Goal: Task Accomplishment & Management: Complete application form

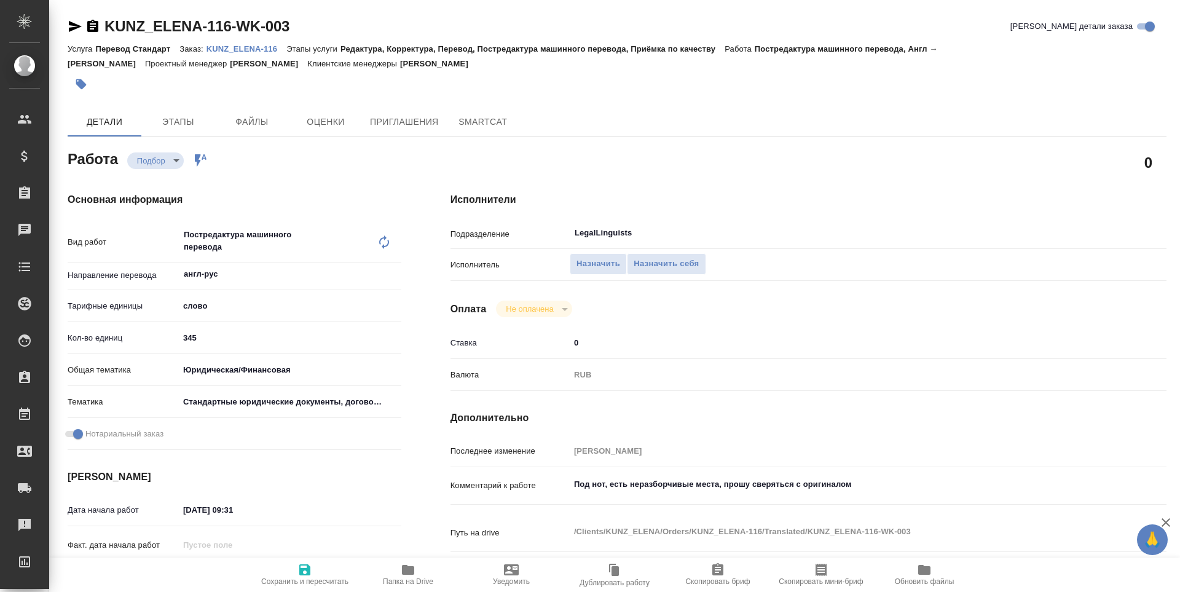
type textarea "x"
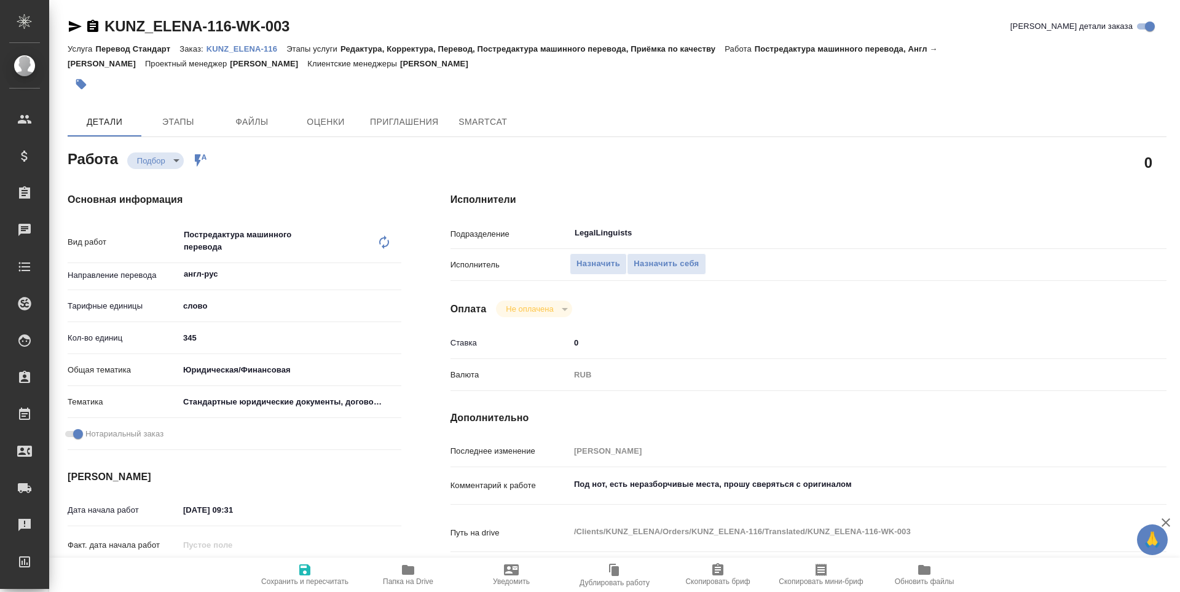
type textarea "x"
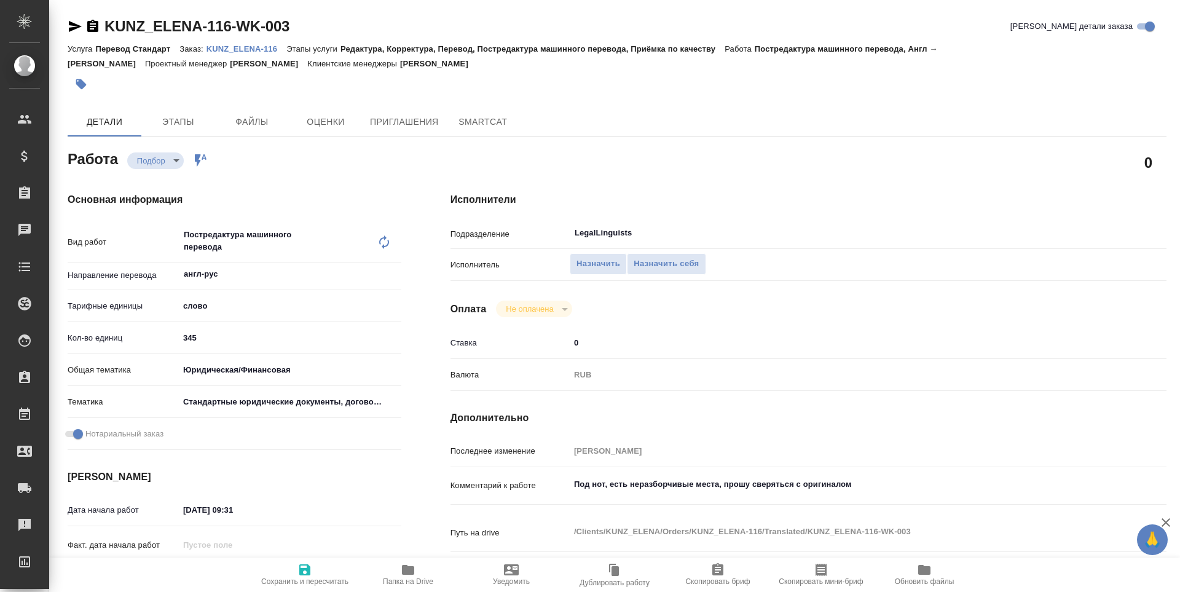
type textarea "x"
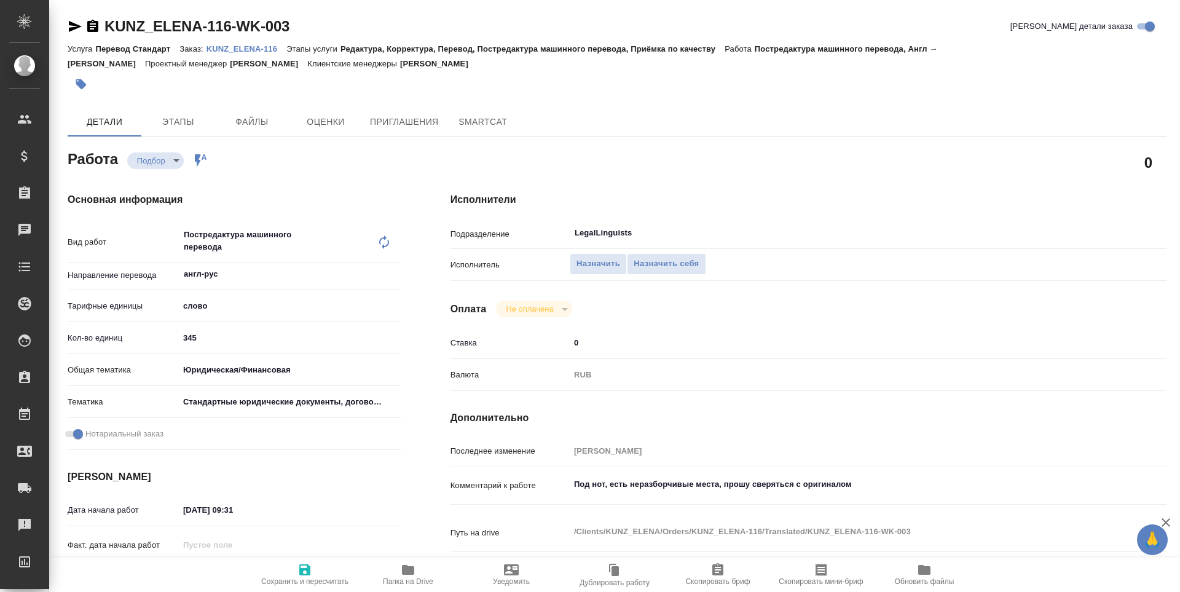
scroll to position [266, 0]
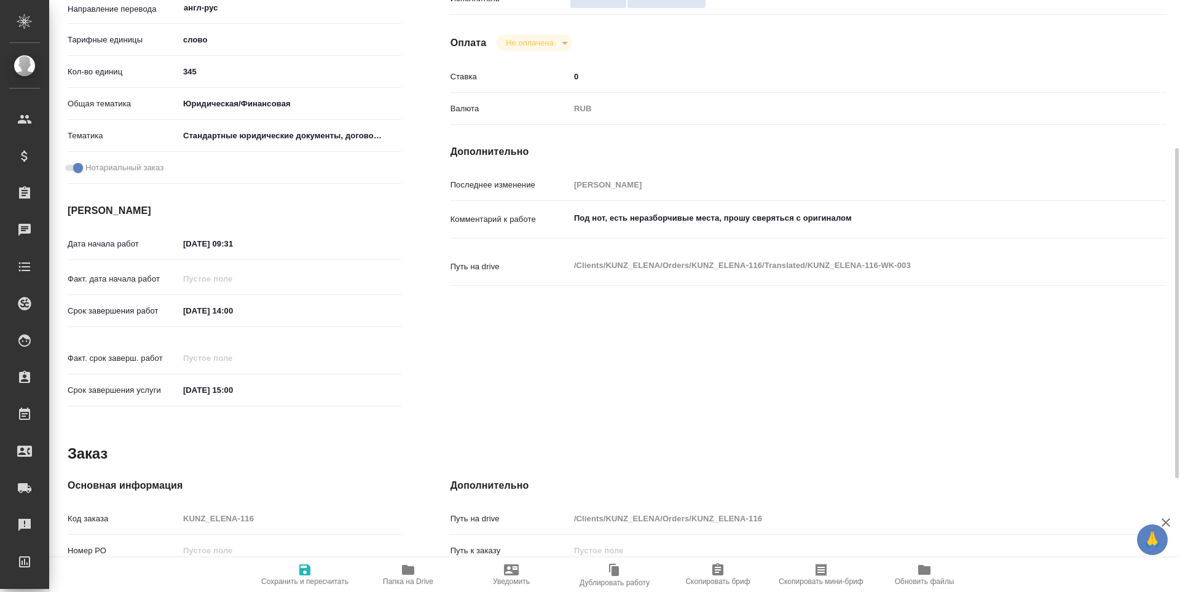
type textarea "x"
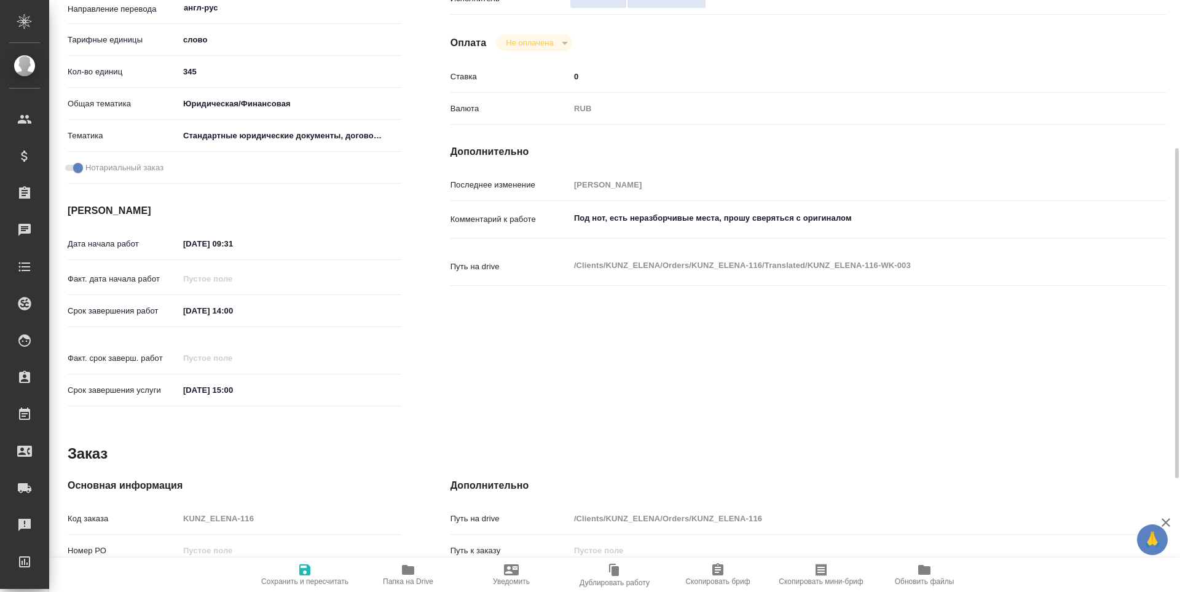
click at [399, 570] on span "Папка на Drive" at bounding box center [408, 573] width 89 height 23
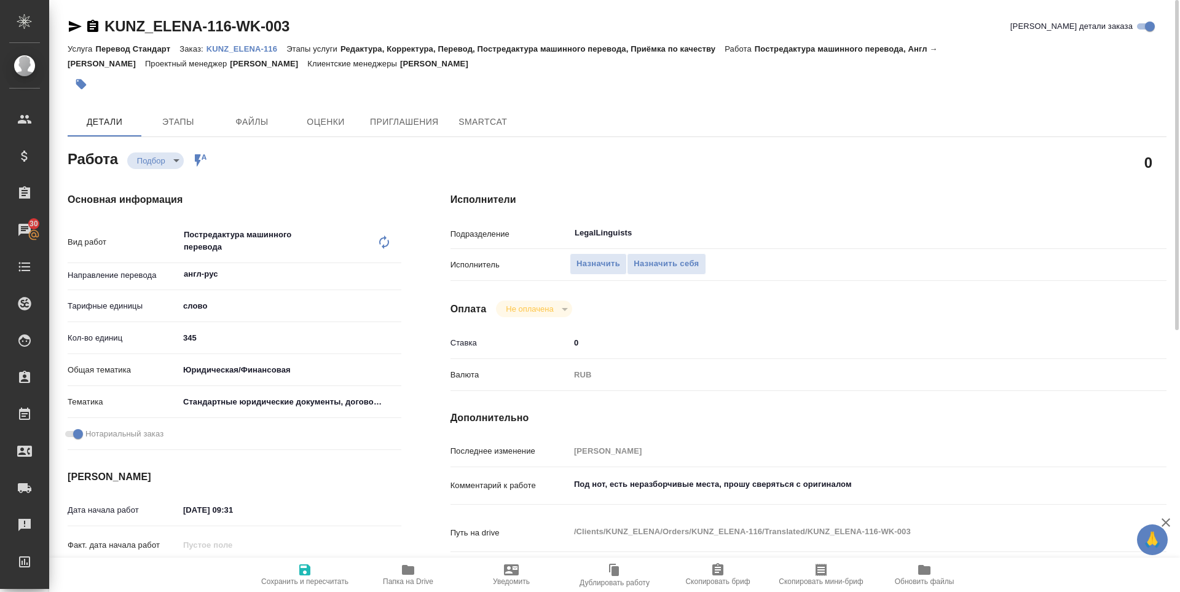
click at [667, 275] on div "Назначить Назначить себя" at bounding box center [838, 265] width 537 height 22
click at [668, 259] on span "Назначить себя" at bounding box center [666, 264] width 65 height 14
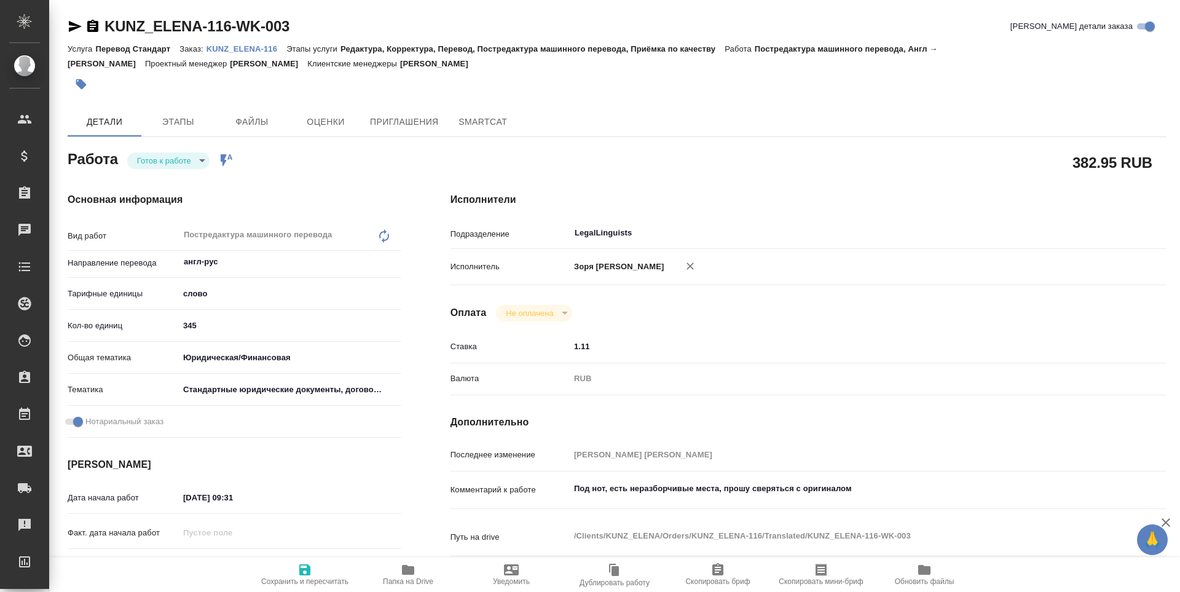
type textarea "x"
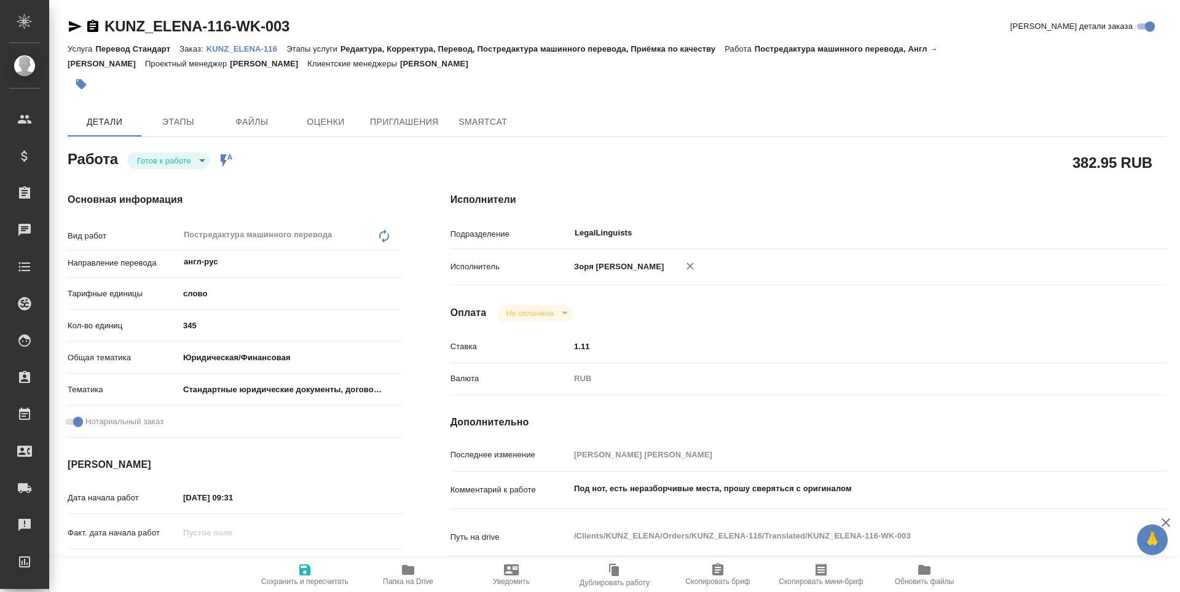
type textarea "x"
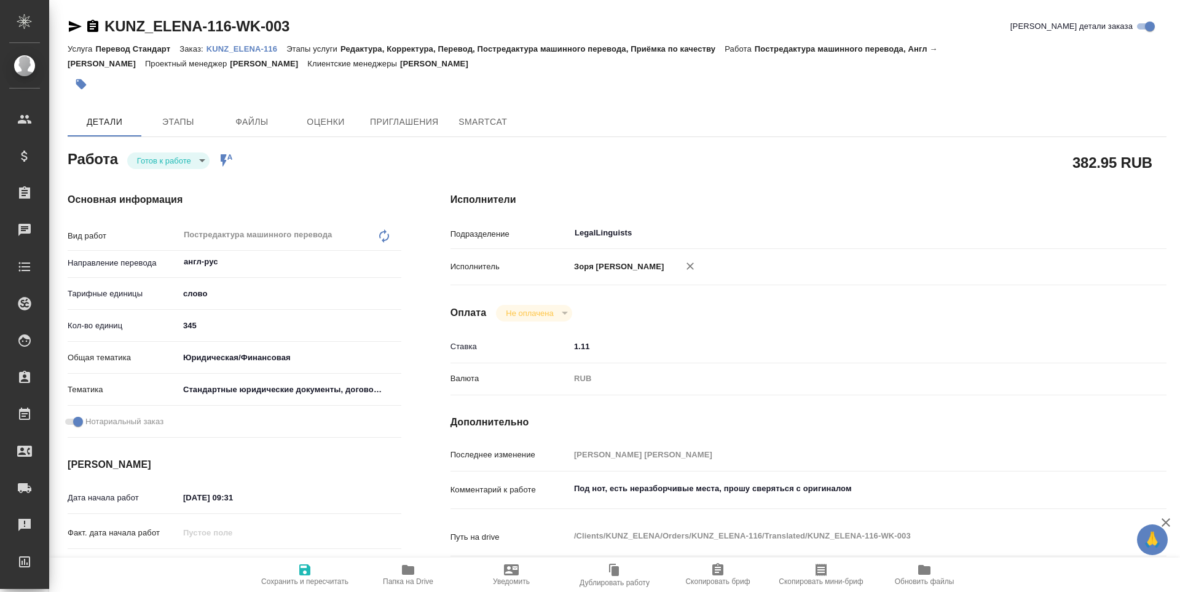
type textarea "x"
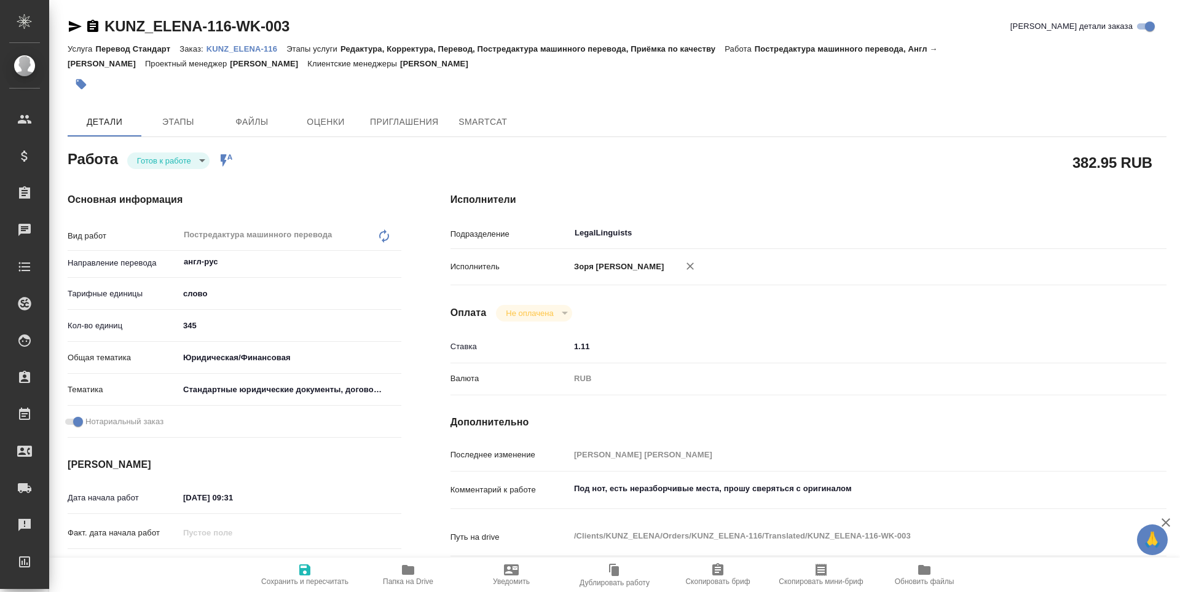
type textarea "x"
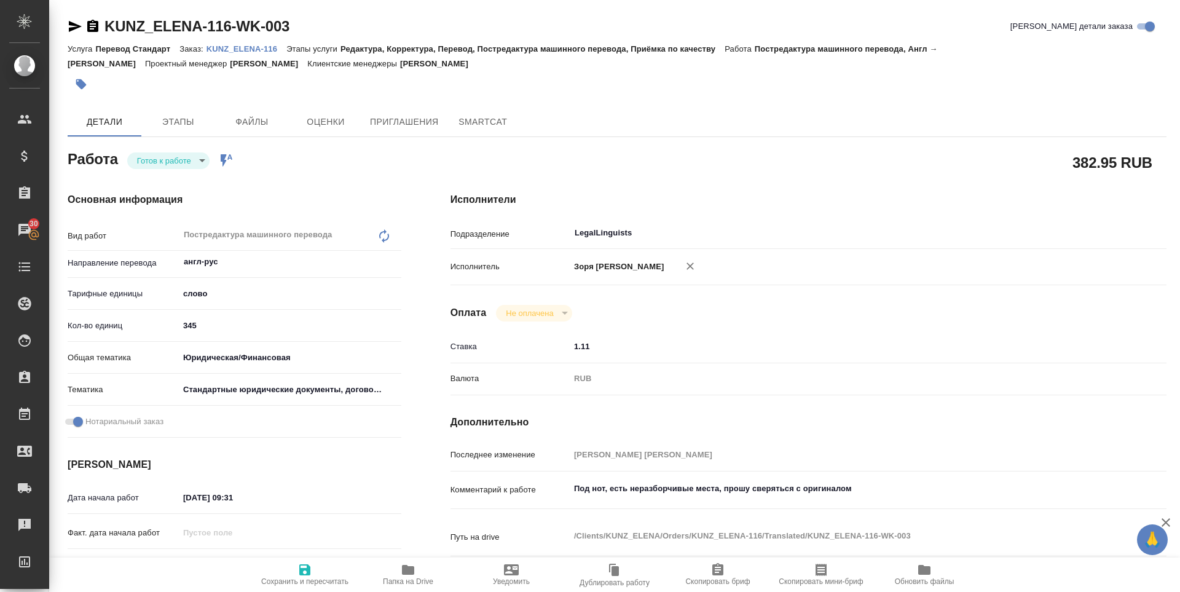
type textarea "x"
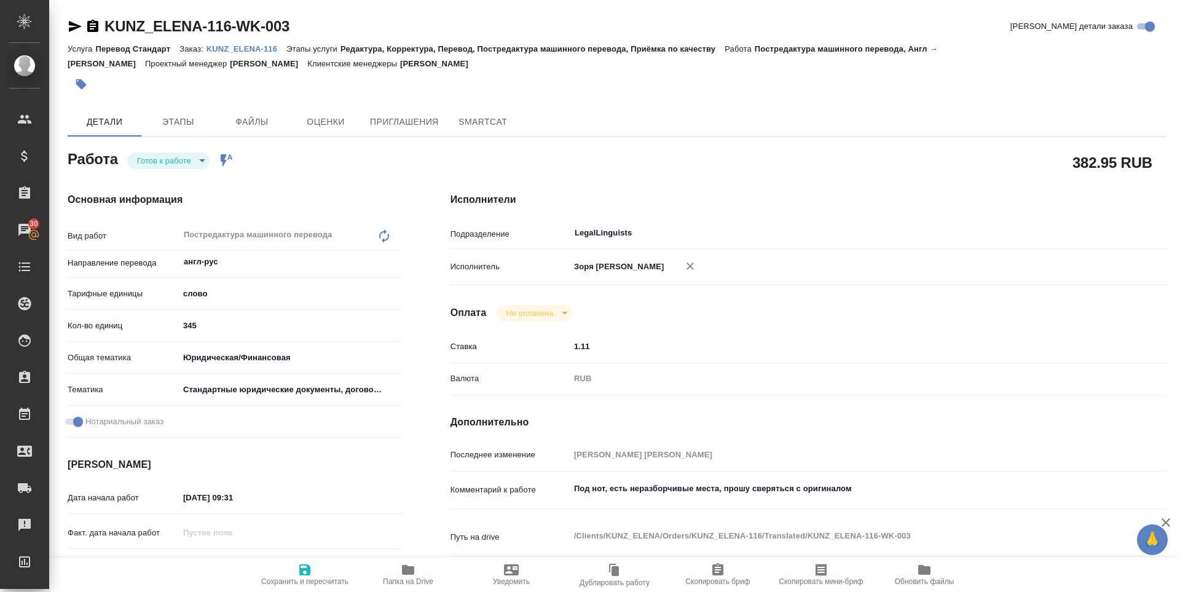
type textarea "x"
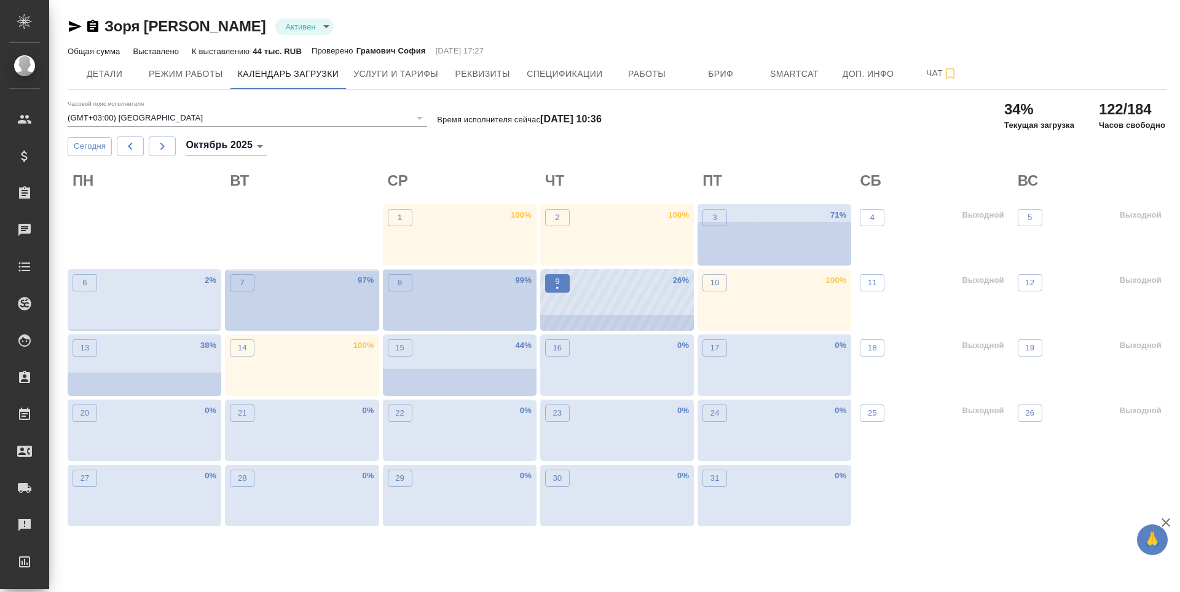
click at [557, 283] on p "•" at bounding box center [557, 288] width 4 height 12
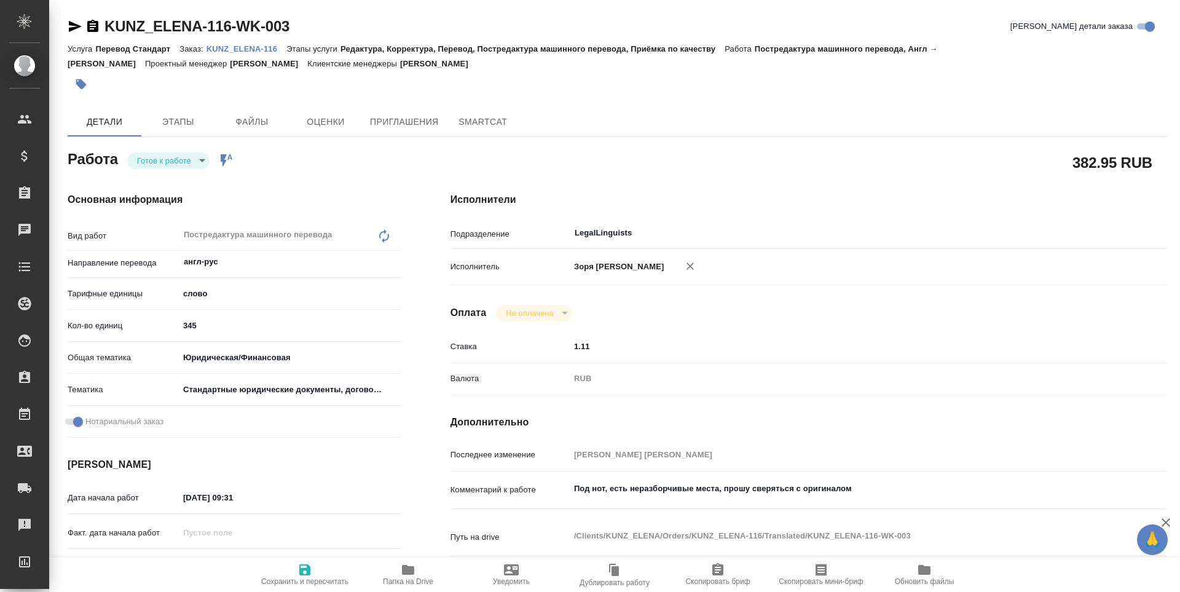
type textarea "x"
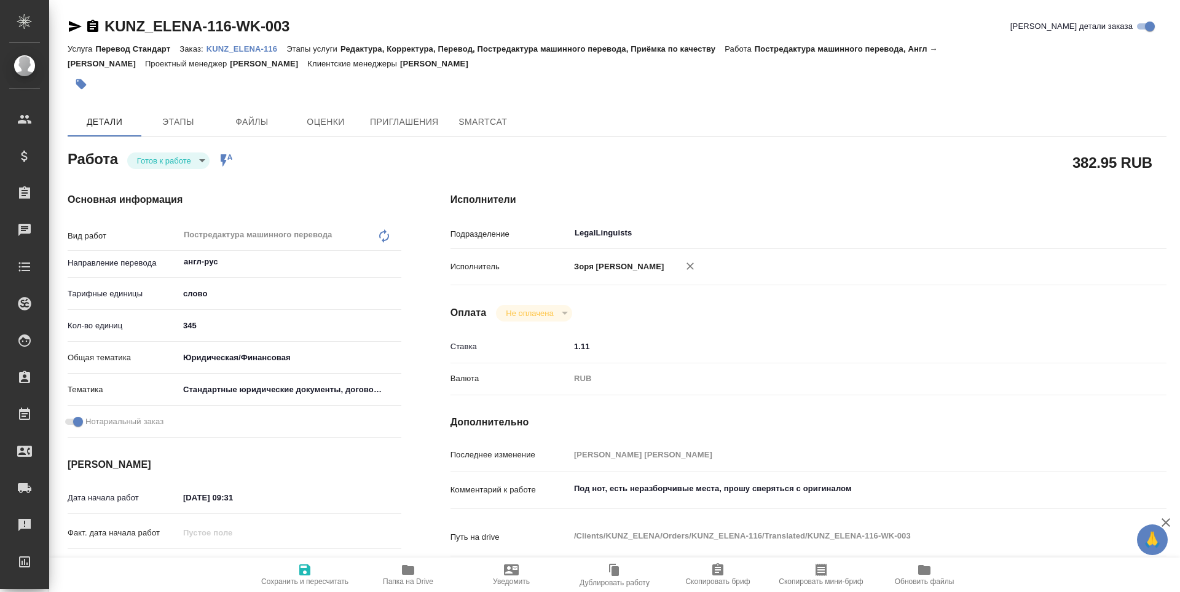
type textarea "x"
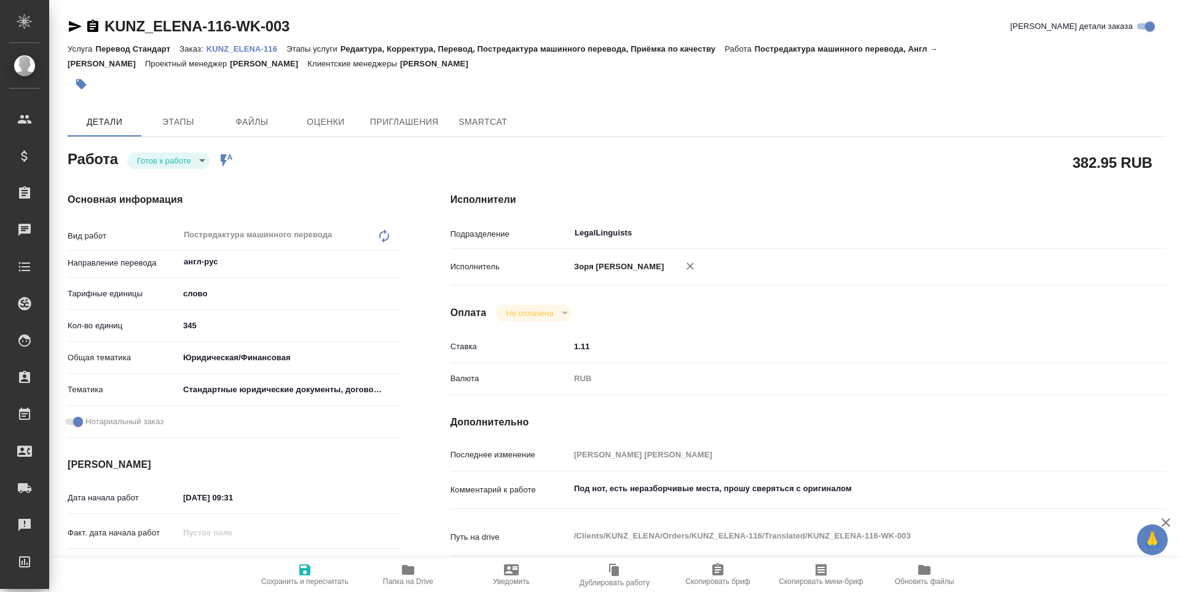
type textarea "x"
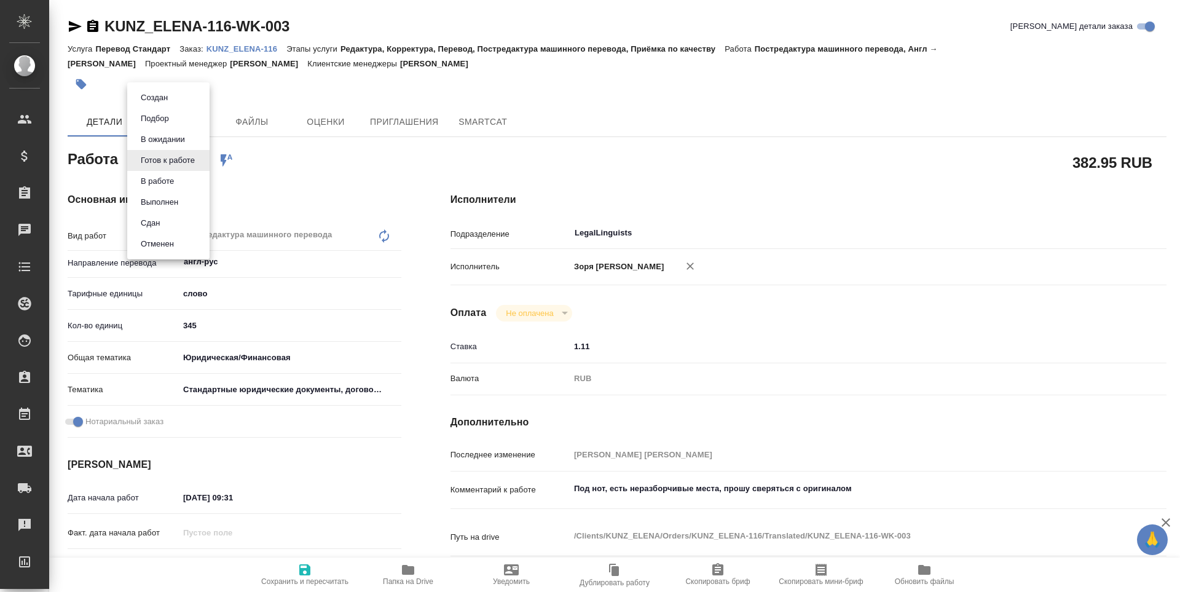
click at [181, 161] on body "🙏 .cls-1 fill:#fff; AWATERA Zoria Tatiana Клиенты Спецификации Заказы Чаты Todo…" at bounding box center [590, 296] width 1180 height 592
type textarea "x"
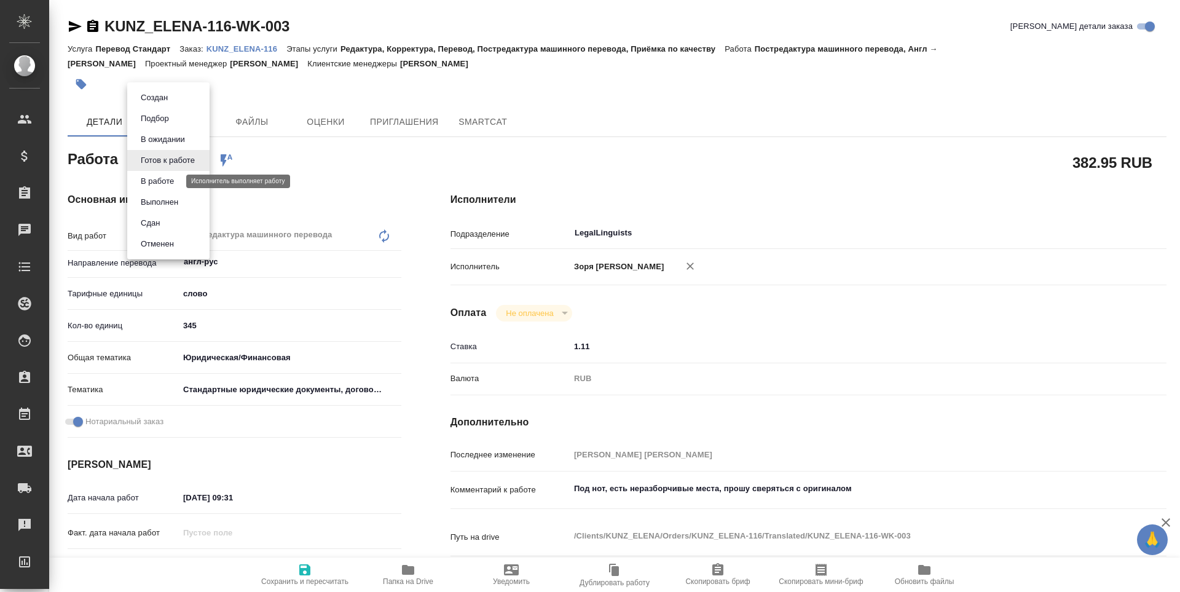
type textarea "x"
click at [176, 183] on button "В работе" at bounding box center [157, 182] width 41 height 14
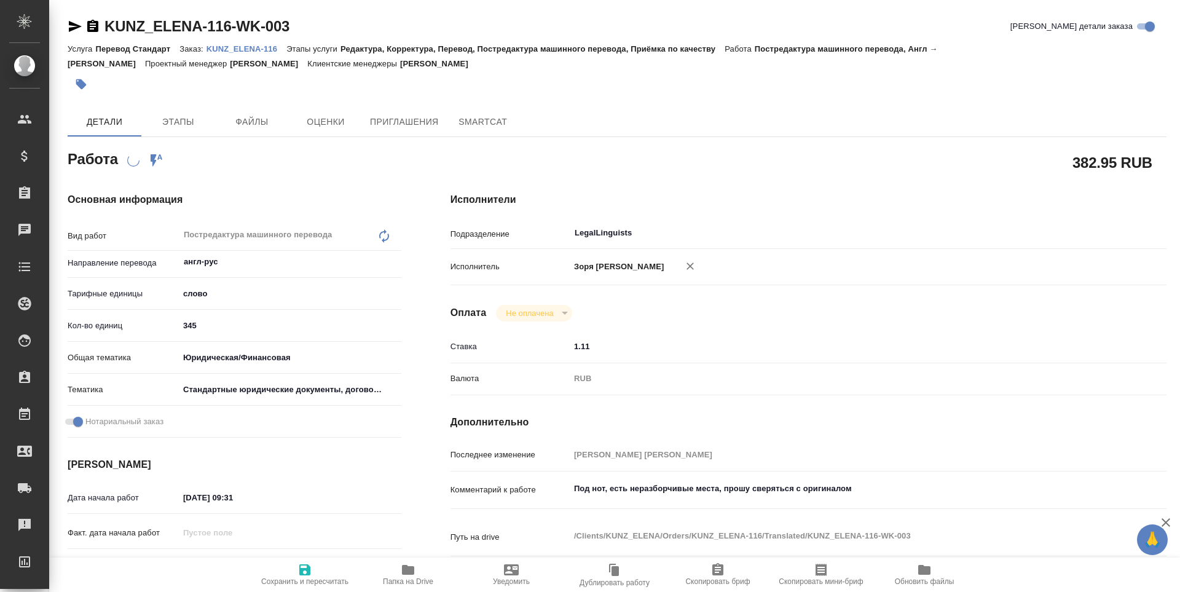
type textarea "x"
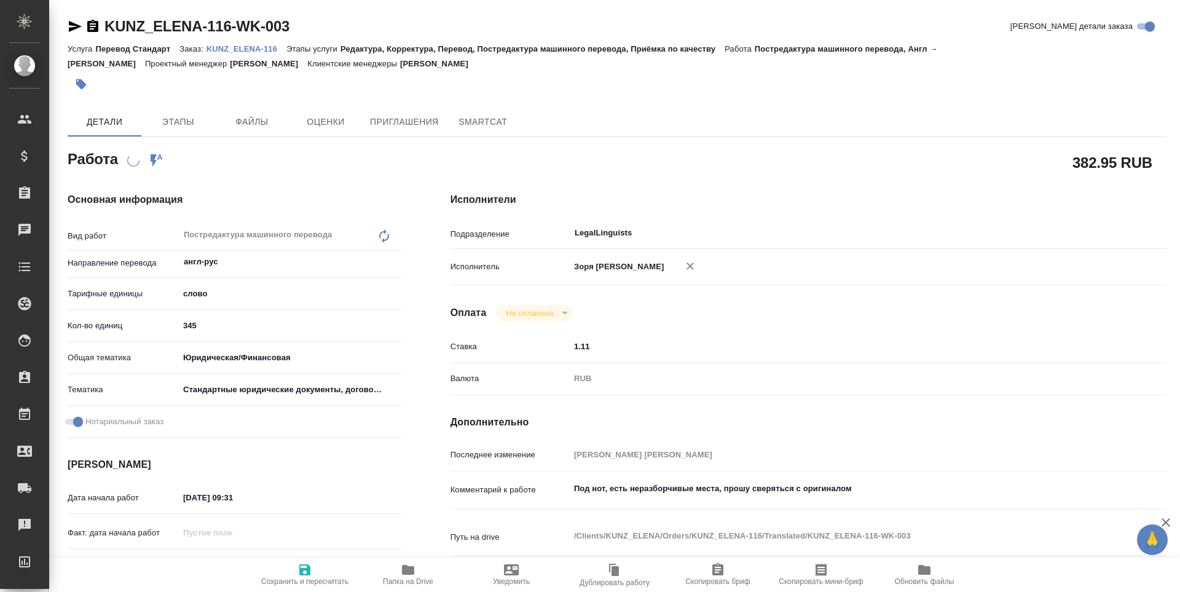
click at [412, 564] on icon "button" at bounding box center [408, 569] width 15 height 15
type textarea "x"
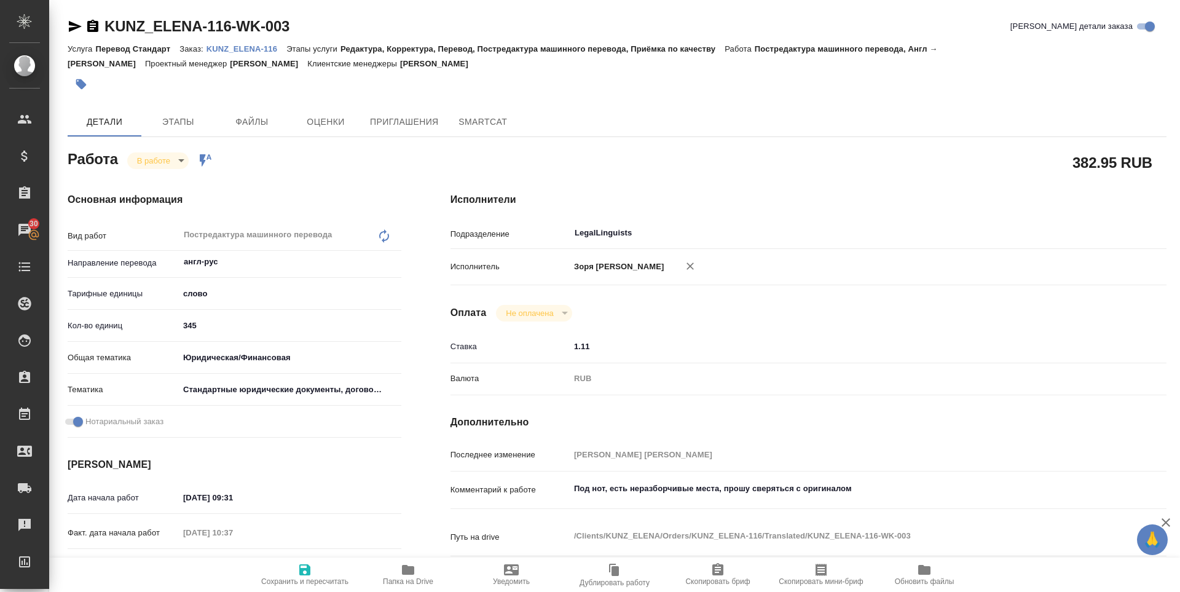
type textarea "x"
click at [410, 573] on icon "button" at bounding box center [408, 570] width 12 height 10
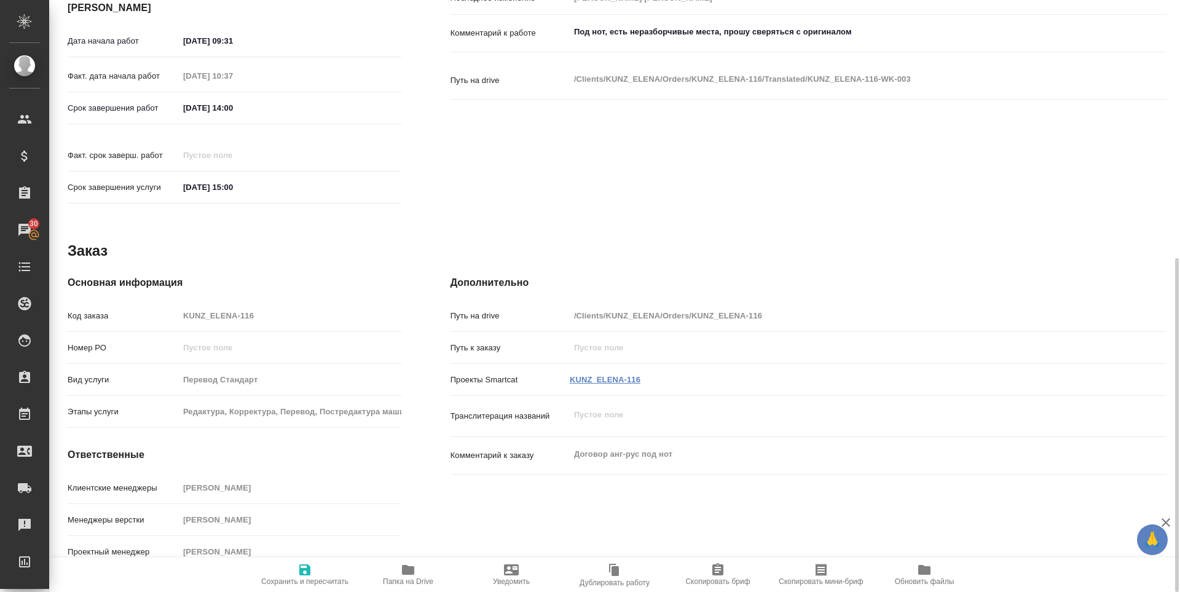
click at [631, 375] on link "KUNZ_ELENA-116" at bounding box center [605, 379] width 71 height 9
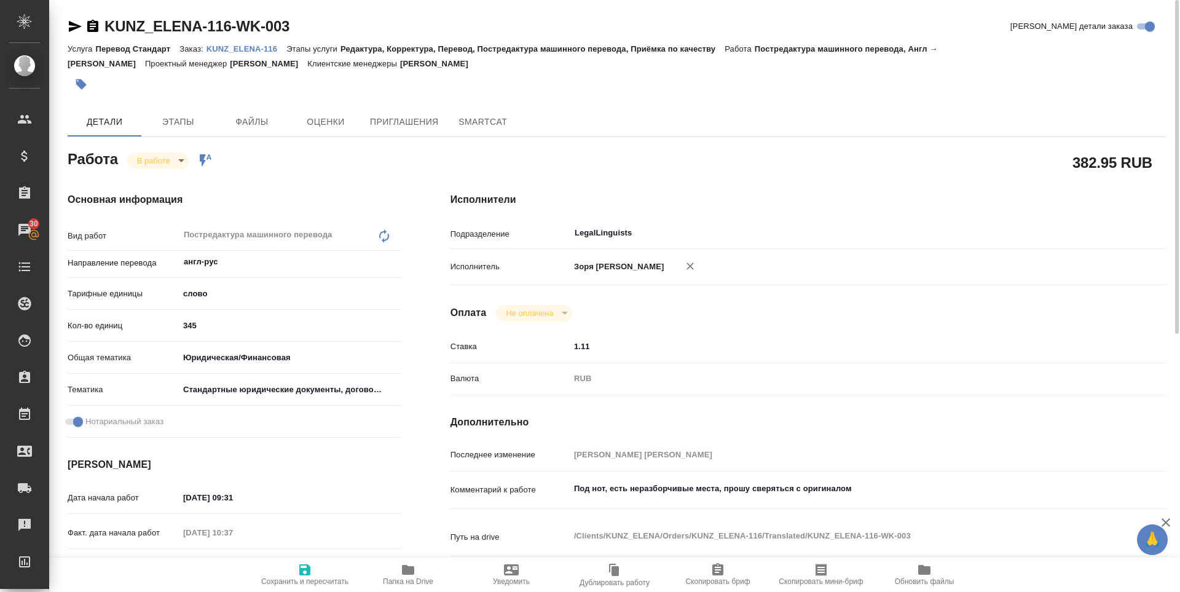
click at [71, 24] on icon "button" at bounding box center [75, 26] width 13 height 11
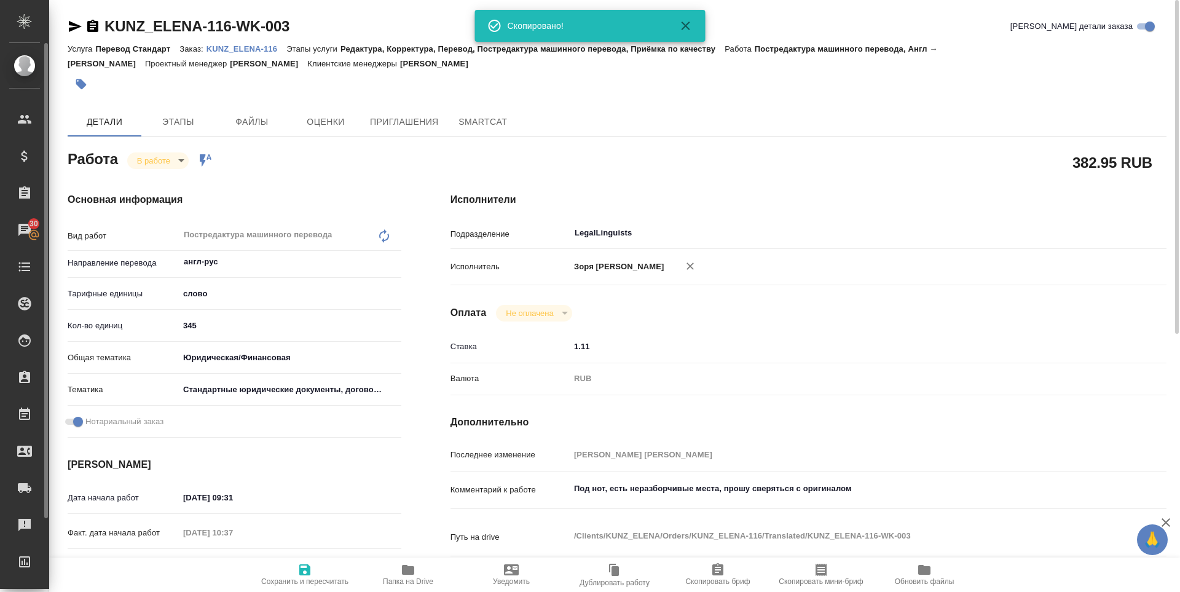
type textarea "x"
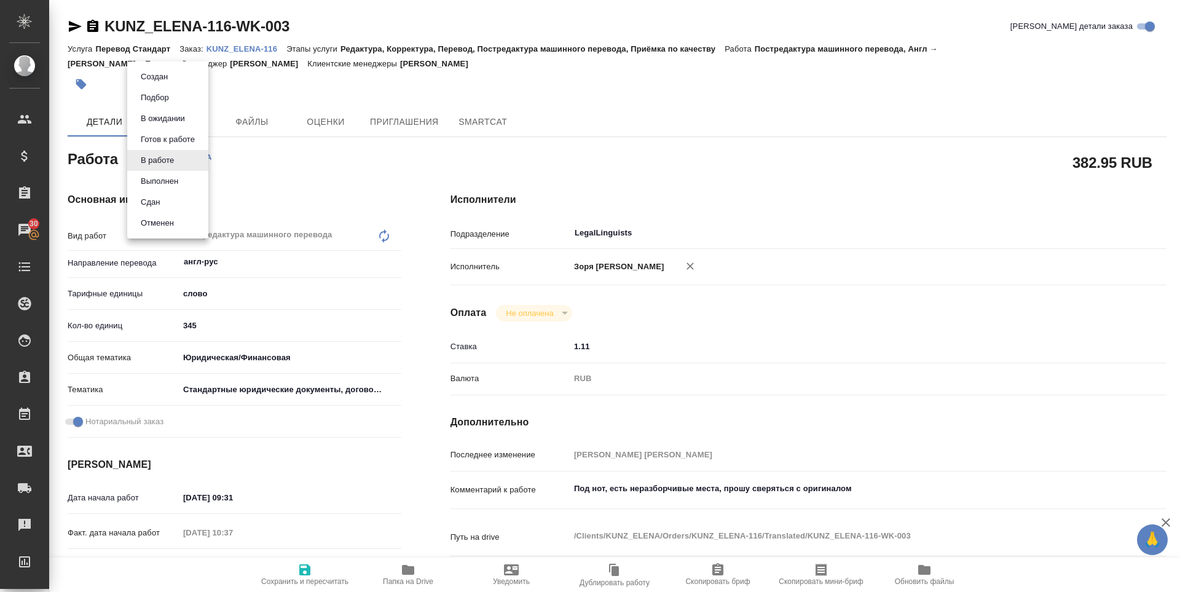
click at [159, 160] on body "🙏 .cls-1 fill:#fff; AWATERA Zoria Tatiana Клиенты Спецификации Заказы 30 Чаты T…" at bounding box center [590, 296] width 1180 height 592
click at [157, 178] on button "Выполнен" at bounding box center [159, 182] width 45 height 14
type textarea "x"
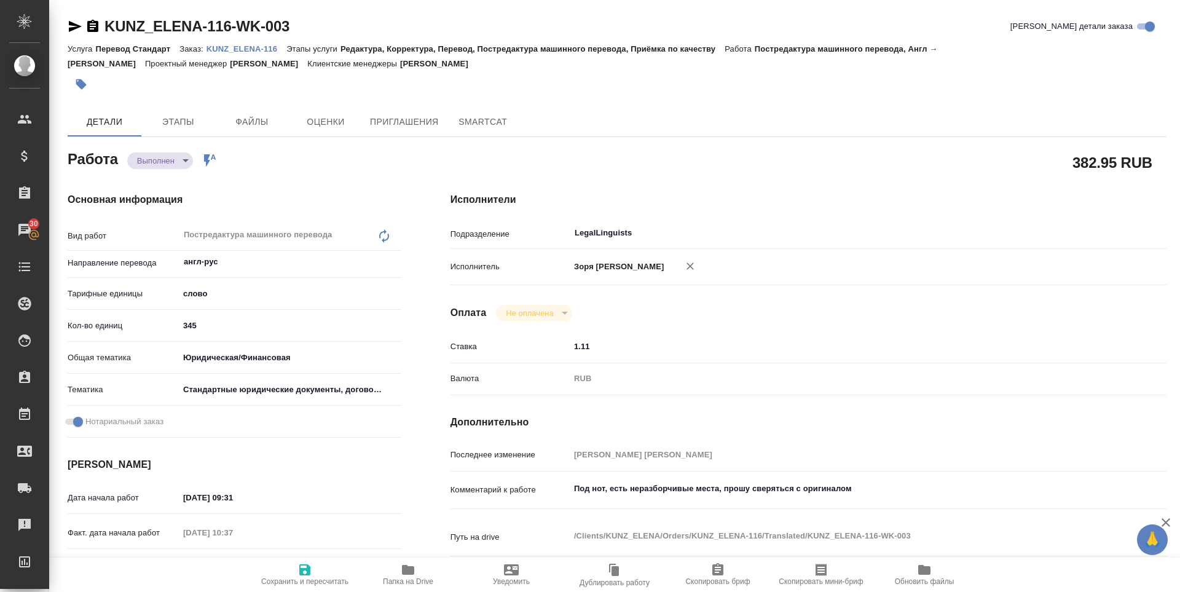
type textarea "x"
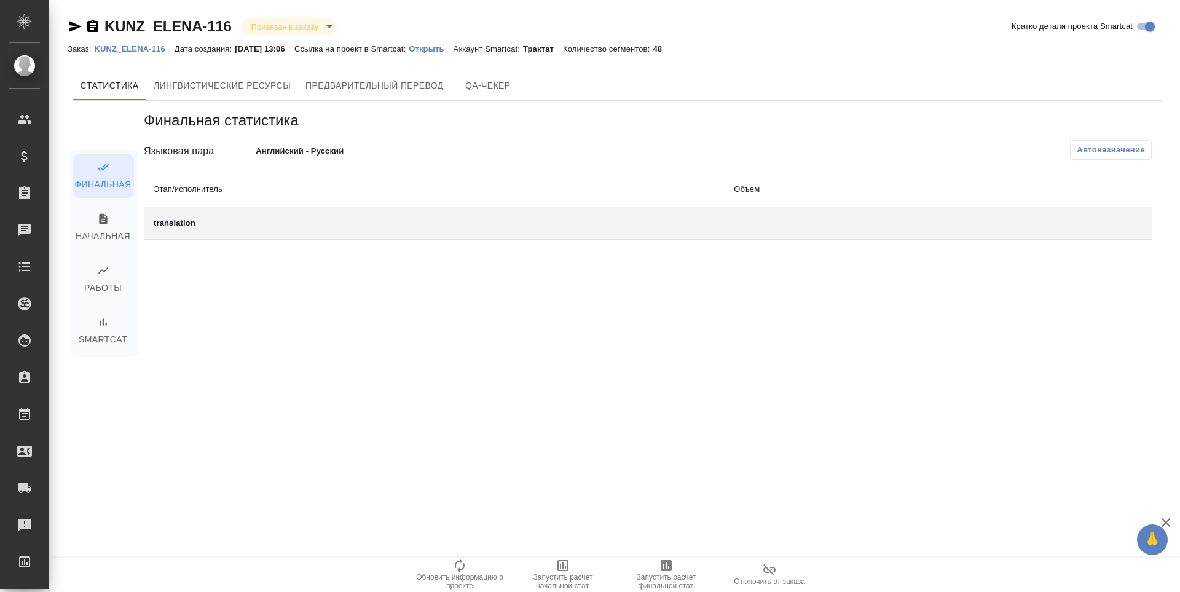
click at [680, 575] on span "Запустить расчет финальной стат." at bounding box center [666, 581] width 89 height 17
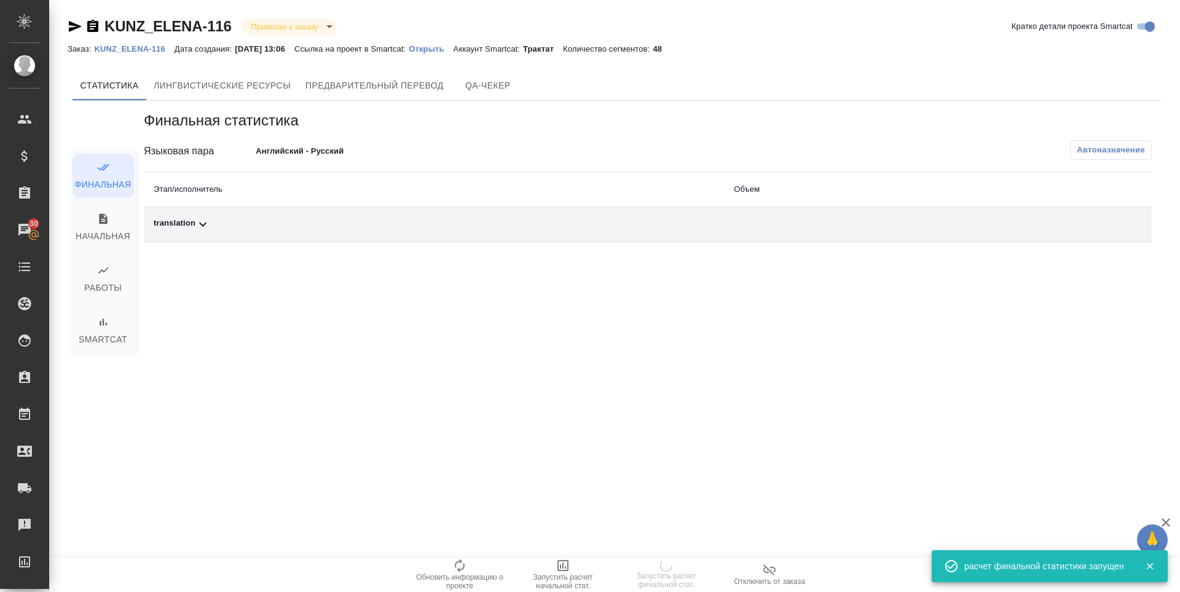
click at [197, 221] on icon at bounding box center [202, 224] width 15 height 15
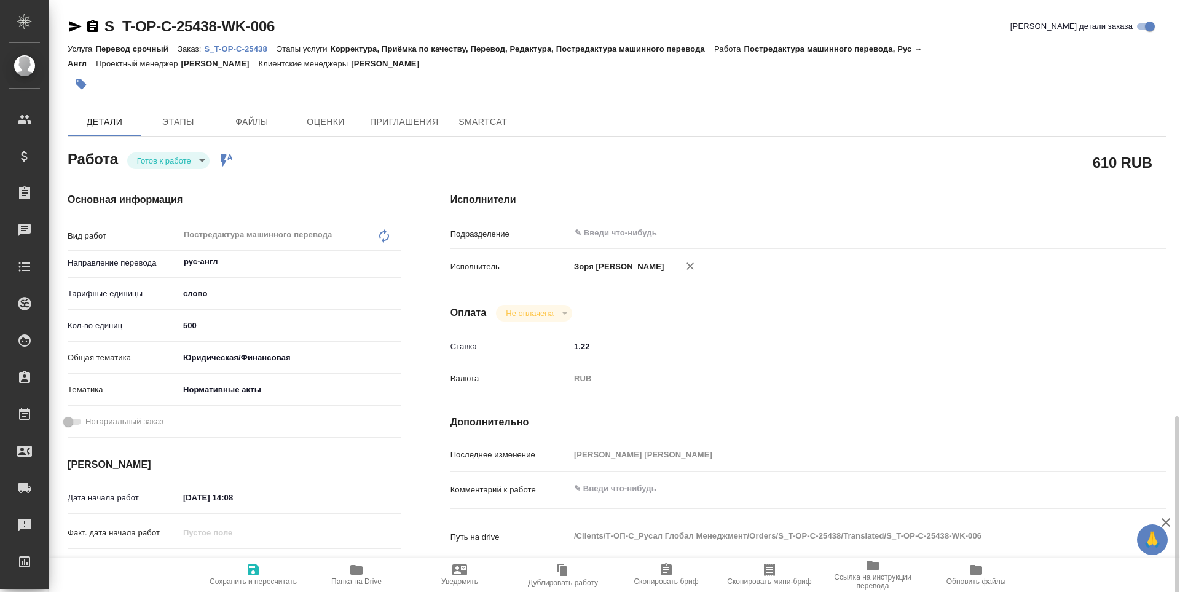
type textarea "x"
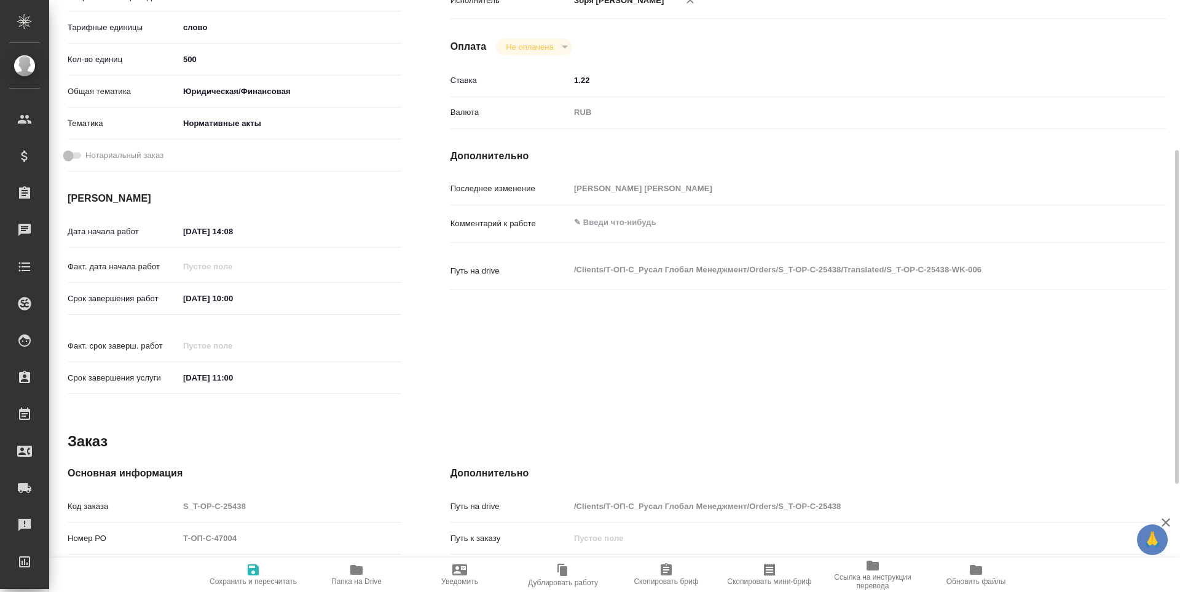
scroll to position [457, 0]
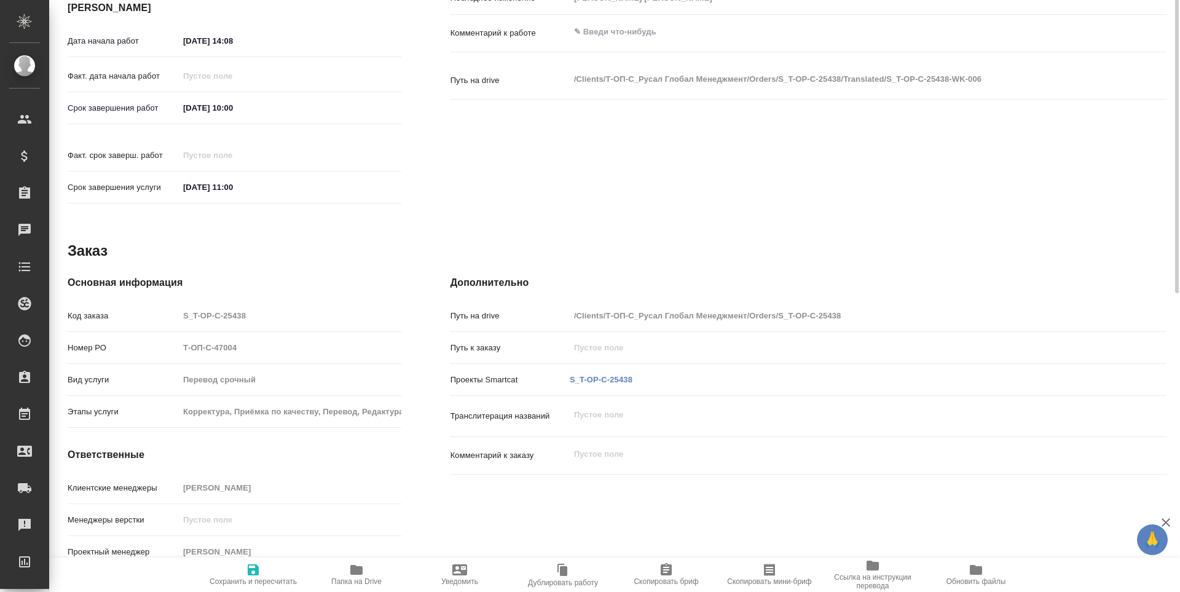
type textarea "x"
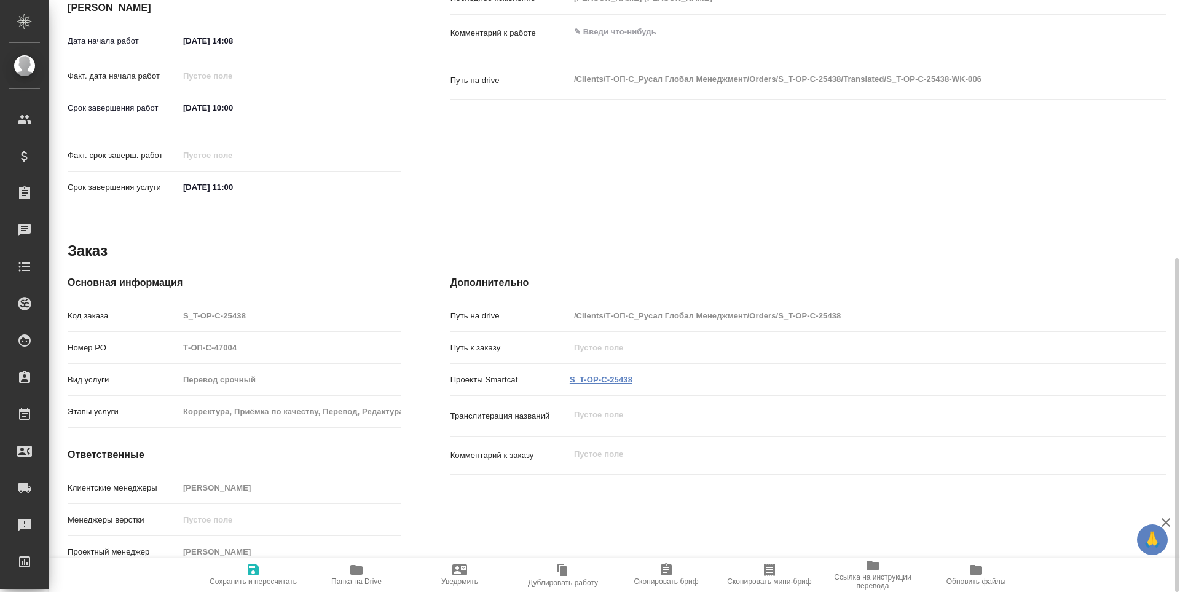
type textarea "x"
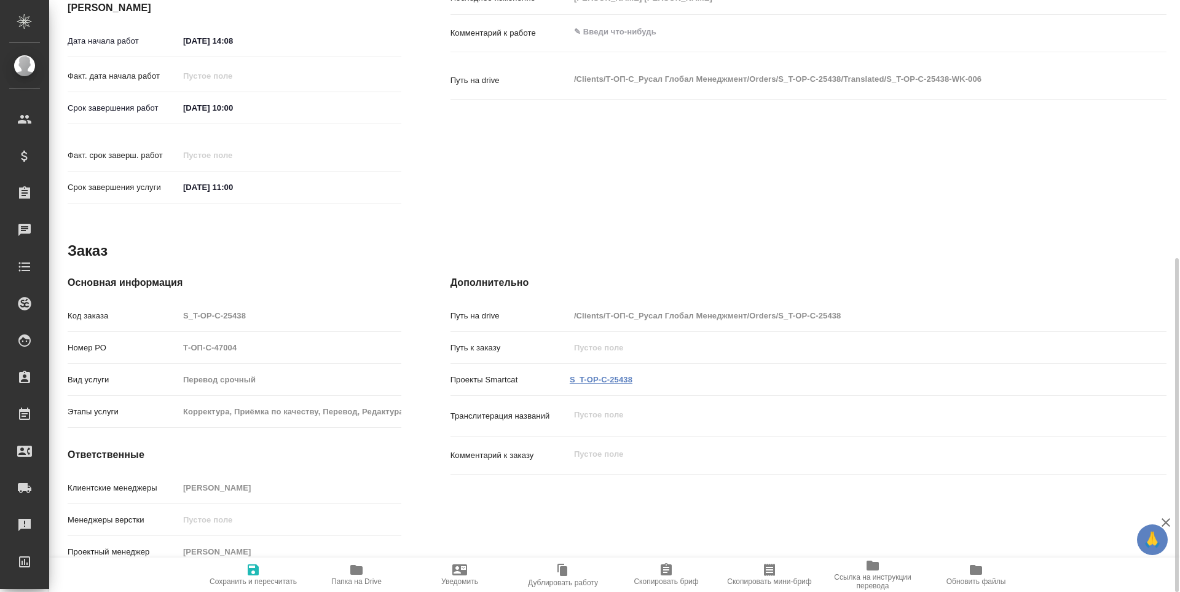
click at [602, 375] on link "S_T-OP-C-25438" at bounding box center [601, 379] width 63 height 9
type textarea "x"
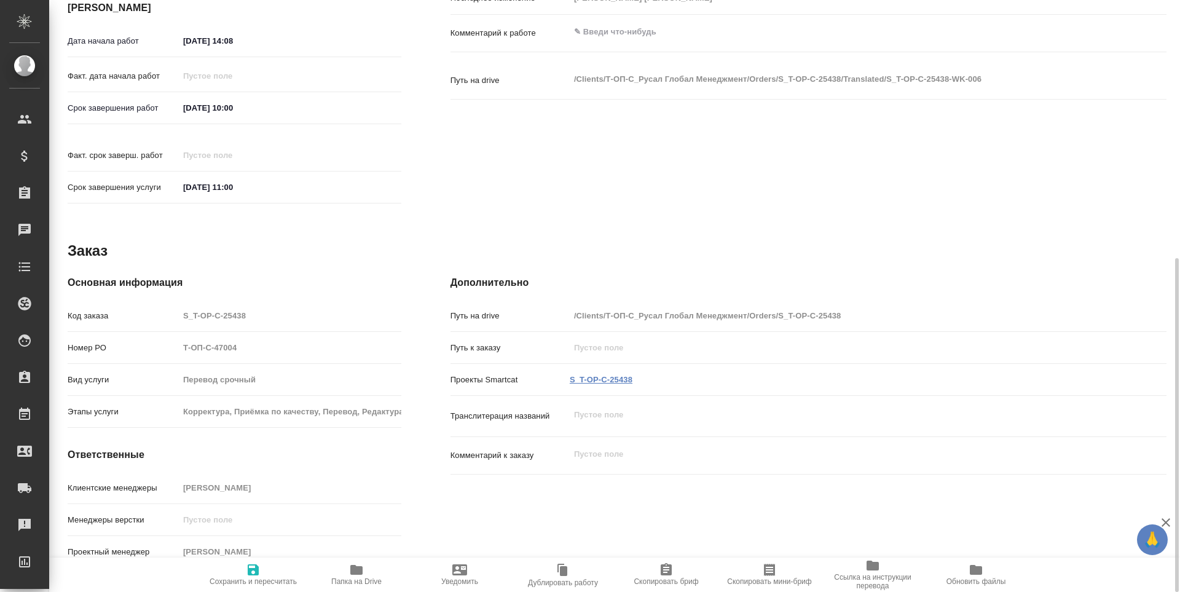
type textarea "x"
click at [257, 568] on icon "button" at bounding box center [253, 569] width 11 height 11
type textarea "x"
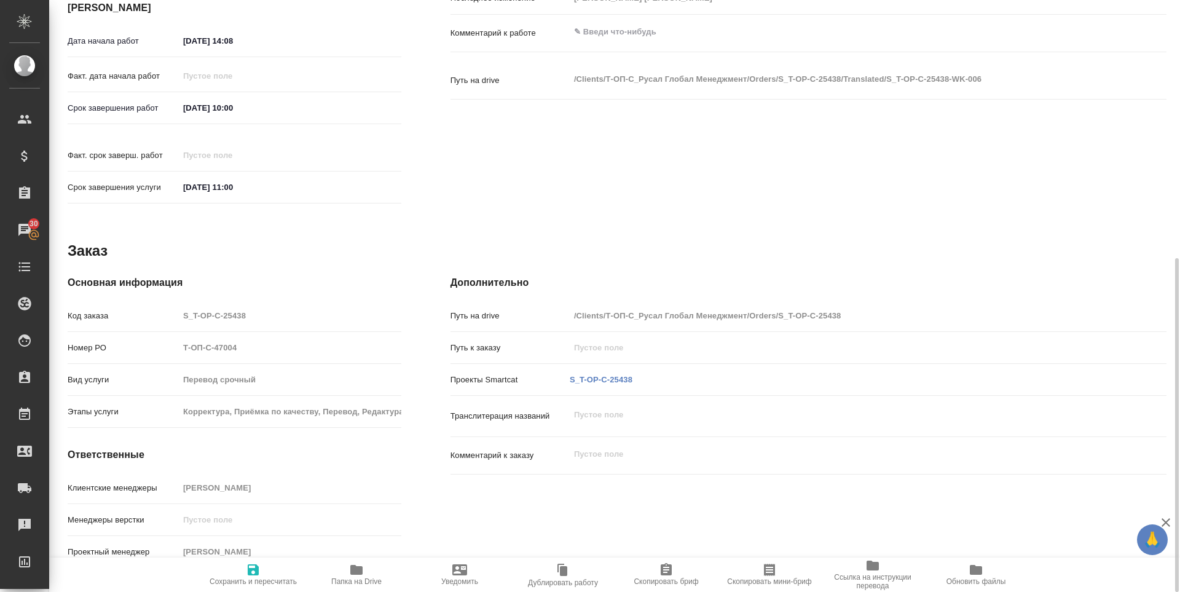
type textarea "x"
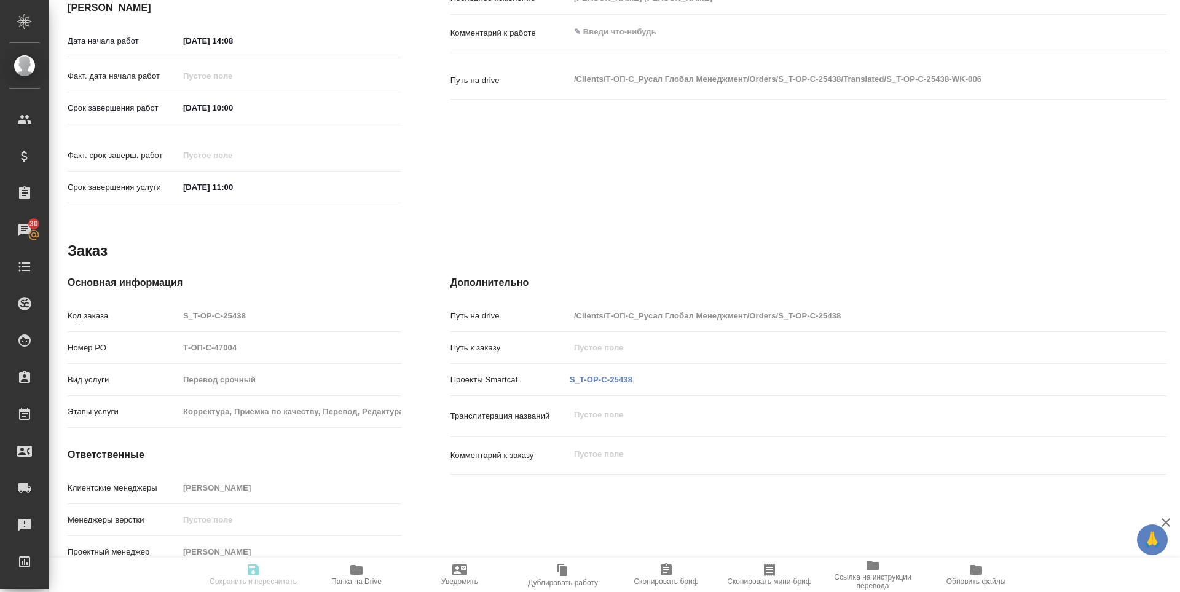
type textarea "x"
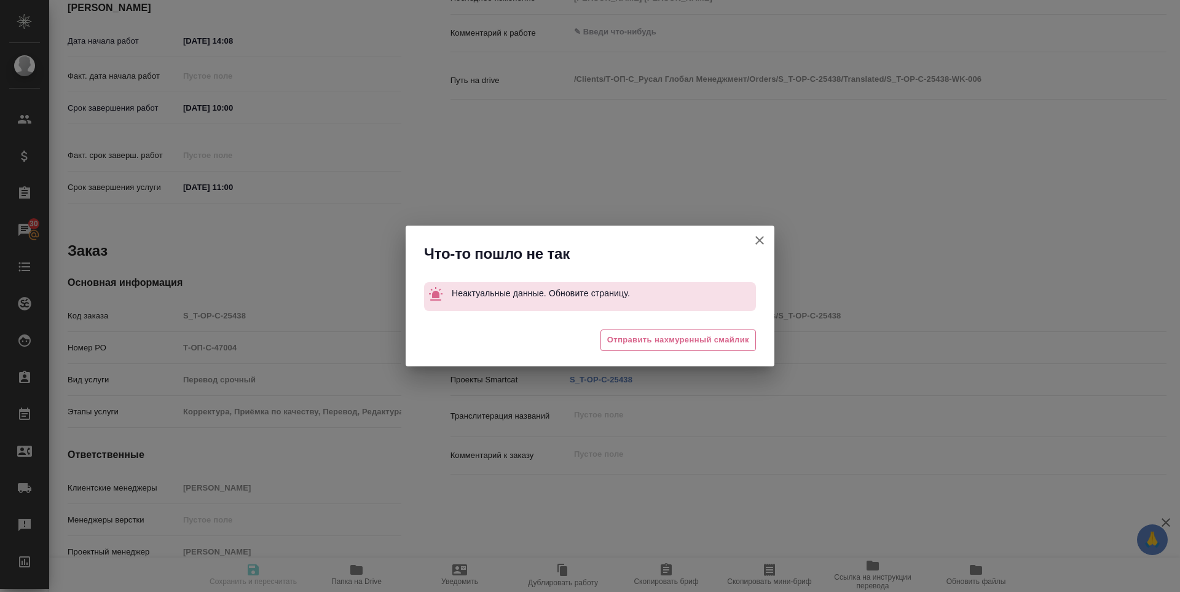
type textarea "x"
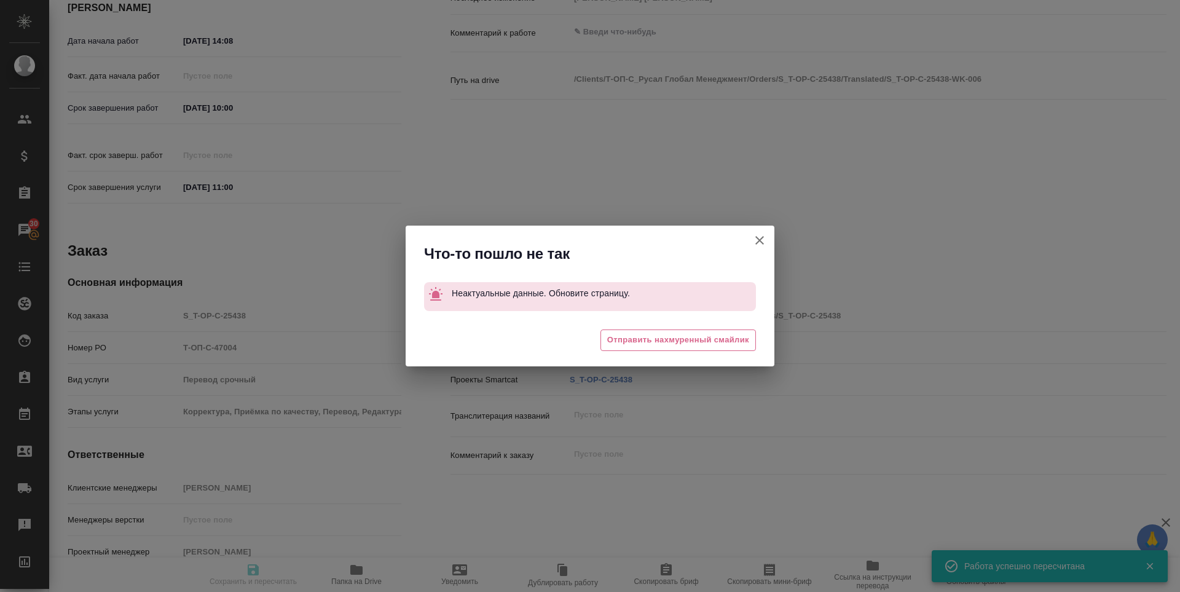
type input "readyForWork"
type textarea "Постредактура машинного перевода"
type textarea "x"
type input "рус-англ"
type input "5a8b1489cc6b4906c91bfd90"
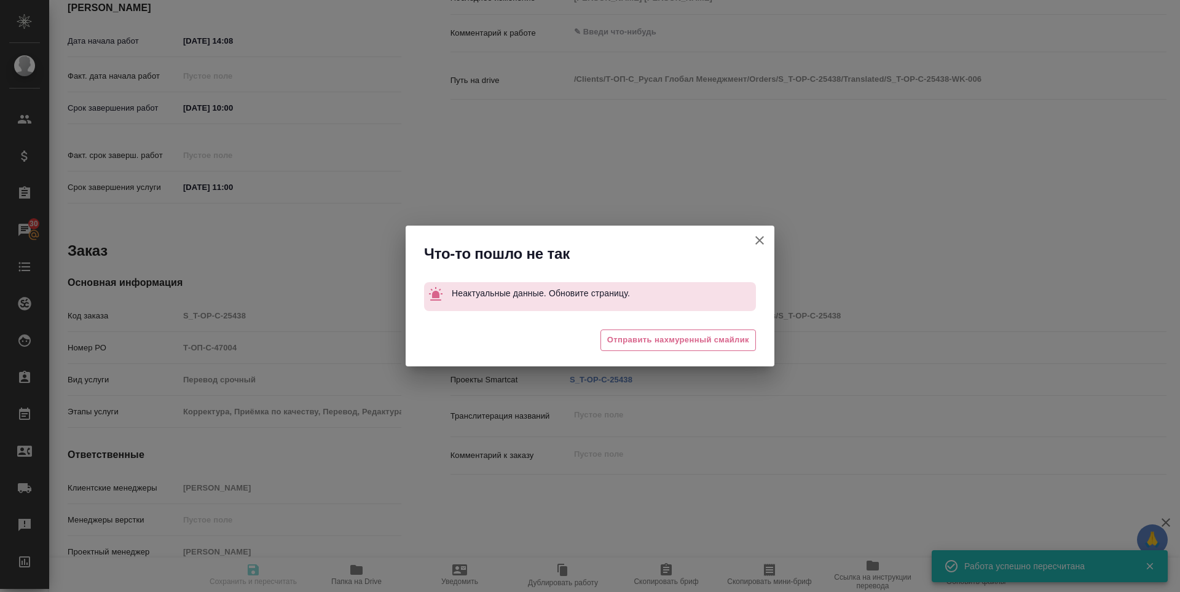
type input "560.83"
type input "yr-fn"
type input "5f647205b73bc97568ca66b7"
type input "[DATE] 14:08"
type input "[DATE] 10:00"
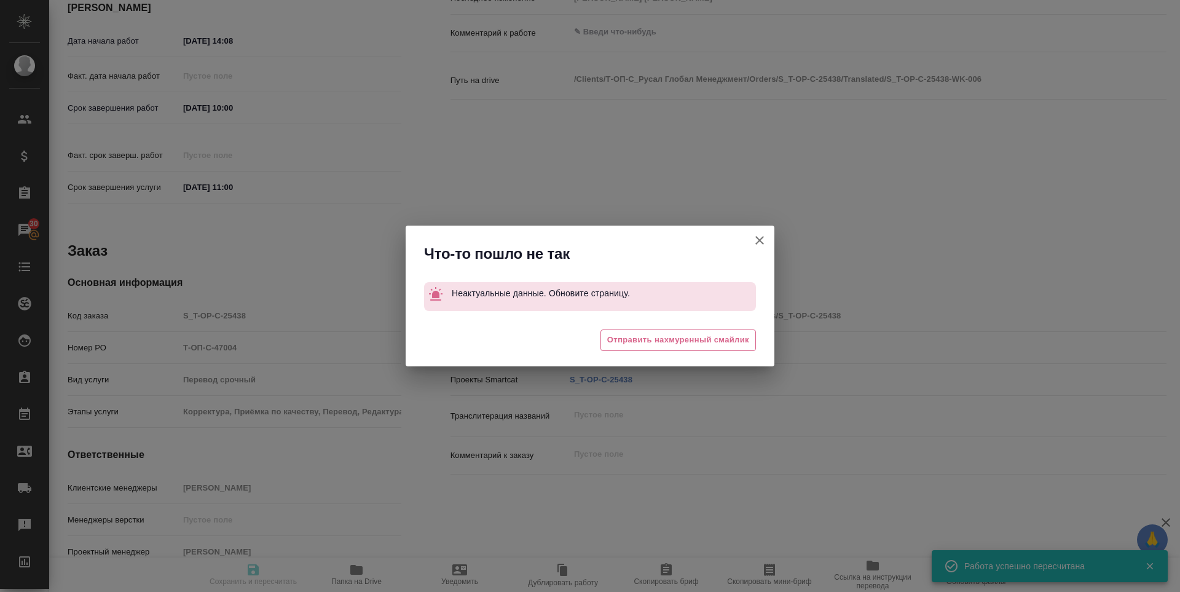
type input "[DATE] 11:00"
type input "notPayed"
type input "1.22"
type input "RUB"
type input "[PERSON_NAME] [PERSON_NAME]"
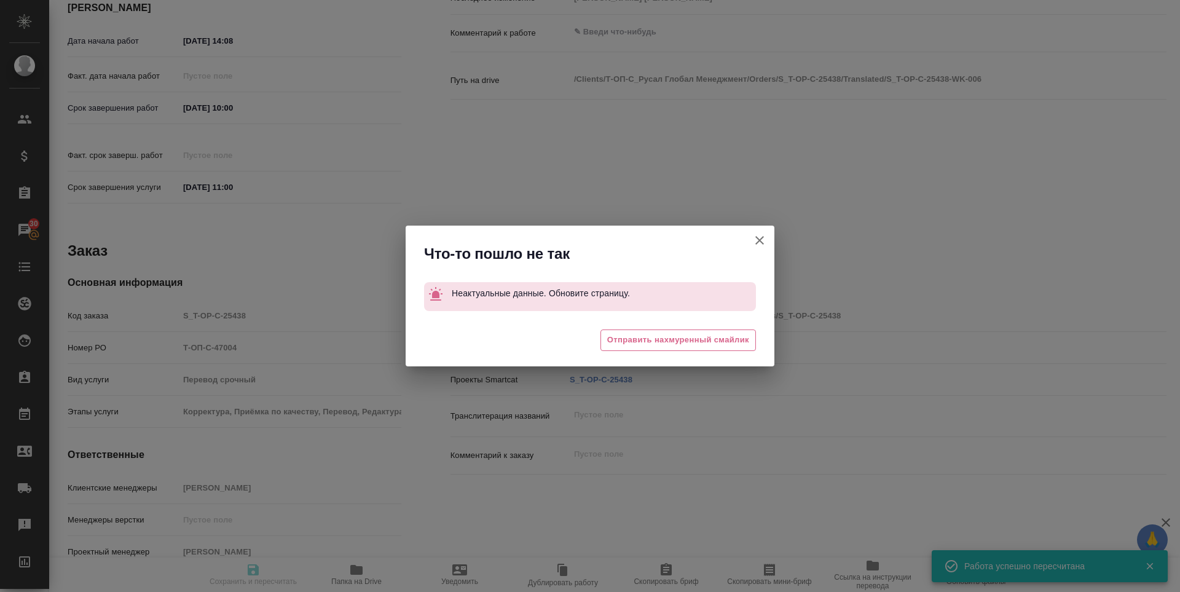
type textarea "x"
type textarea "/Clients/Т-ОП-С_Русал Глобал Менеджмент/Orders/S_T-OP-C-25438/Translated/S_T-OP…"
type textarea "x"
type input "S_T-OP-C-25438"
type input "Т-ОП-С-47004"
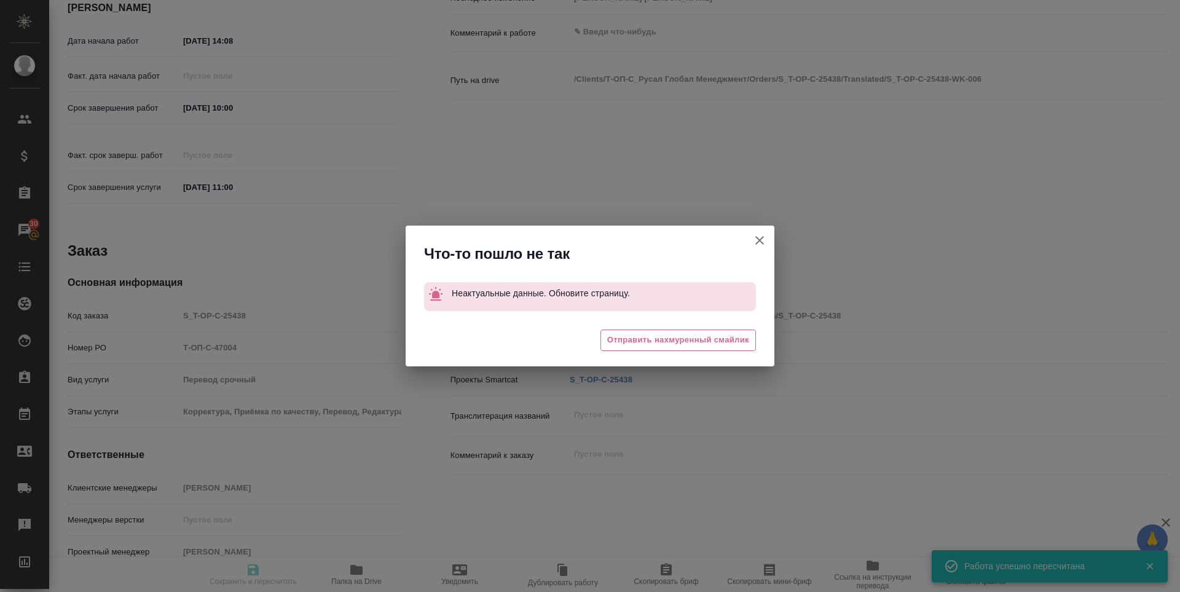
type input "Перевод срочный"
type input "Корректура, Приёмка по качеству, Перевод, Редактура, Постредактура машинного пе…"
type input "[PERSON_NAME]"
type input "/Clients/Т-ОП-С_Русал Глобал Менеджмент/Orders/S_T-OP-C-25438"
type textarea "x"
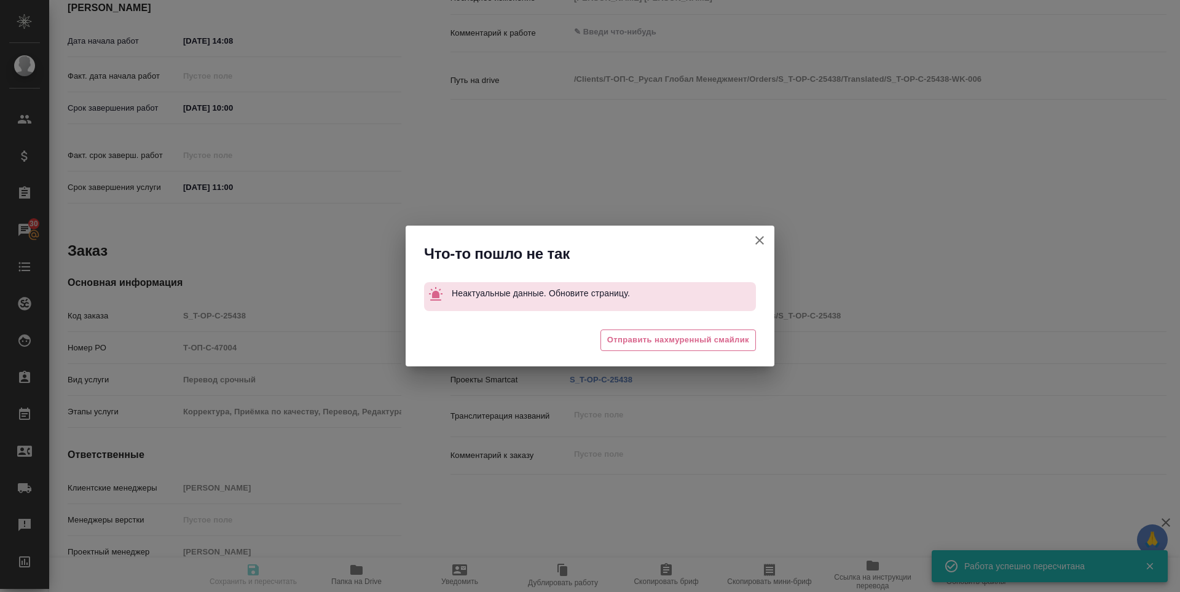
type textarea "x"
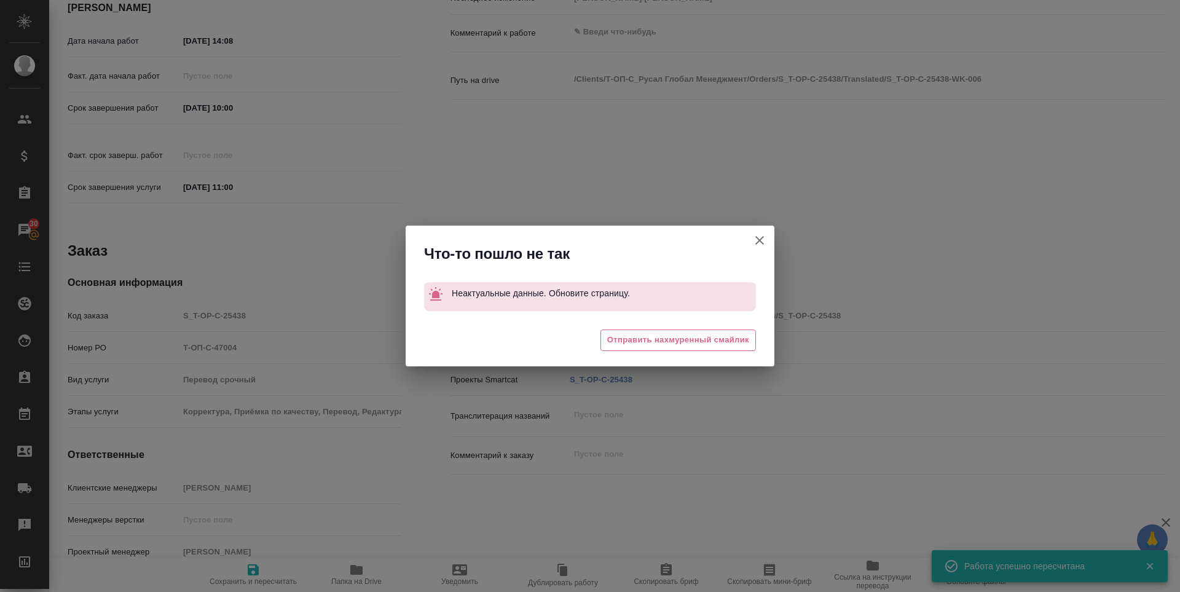
type textarea "x"
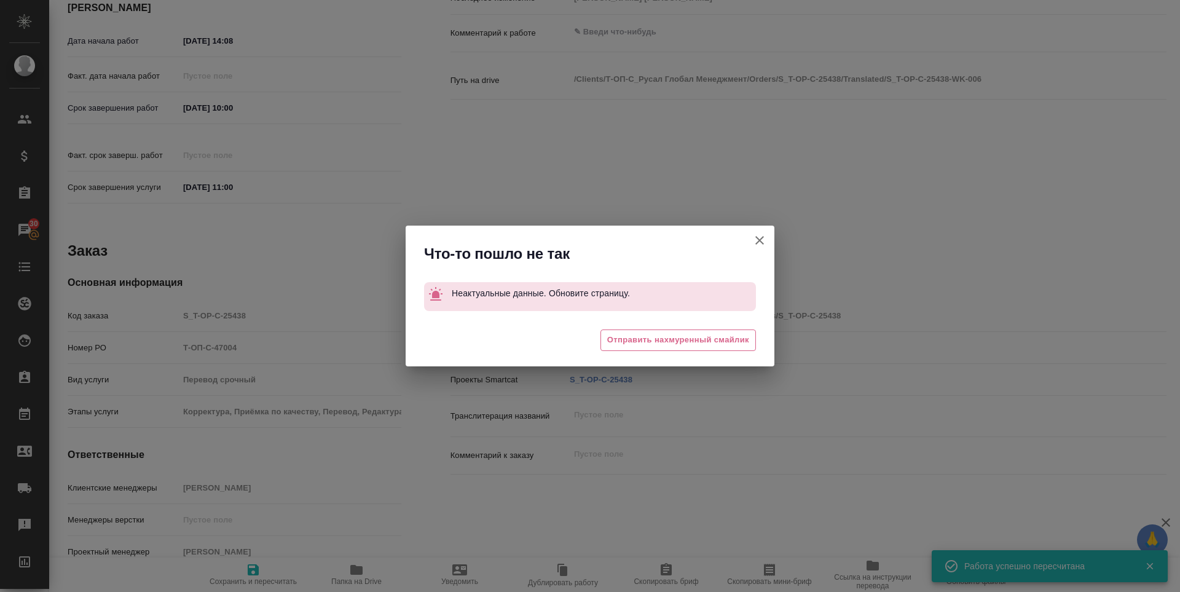
type textarea "x"
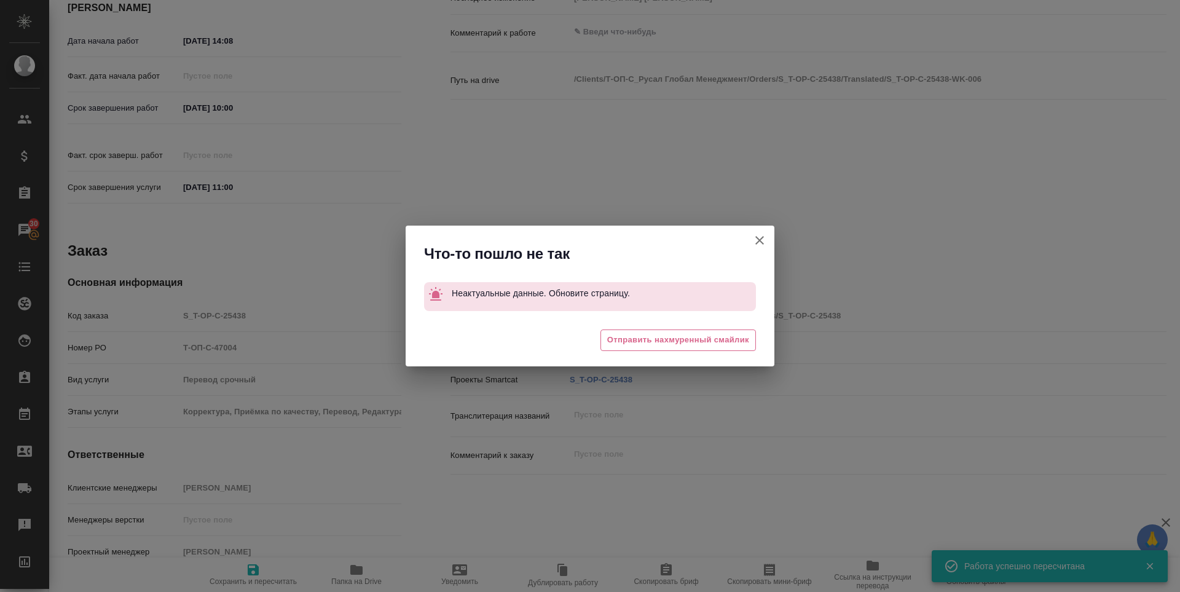
type textarea "x"
click at [669, 345] on span "Отправить нахмуренный смайлик" at bounding box center [678, 340] width 142 height 14
type textarea "x"
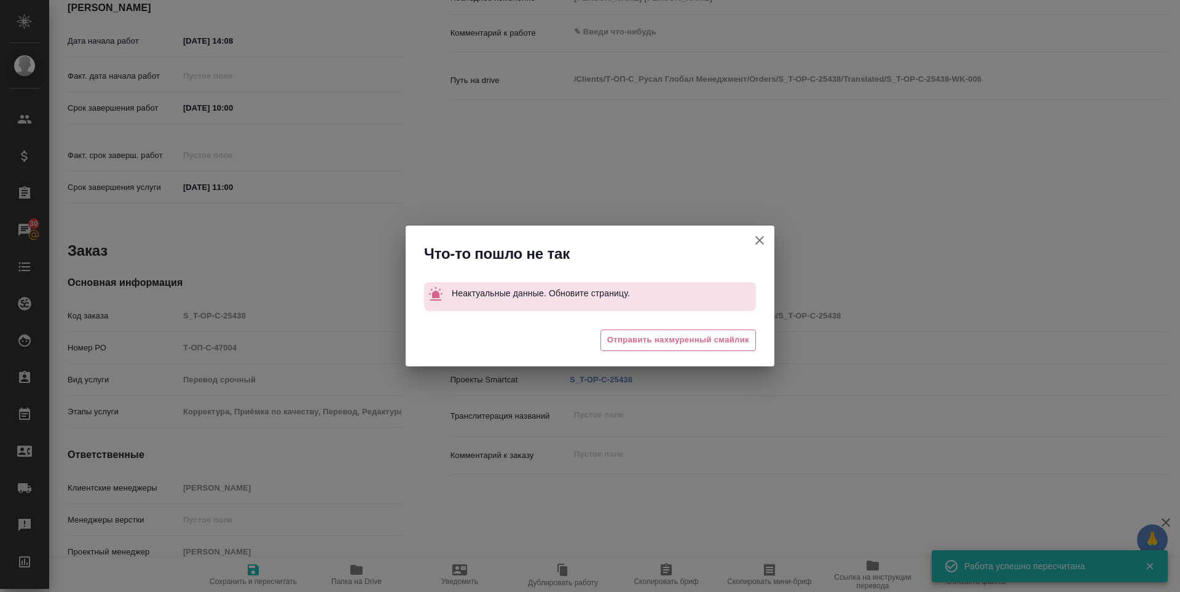
type textarea "x"
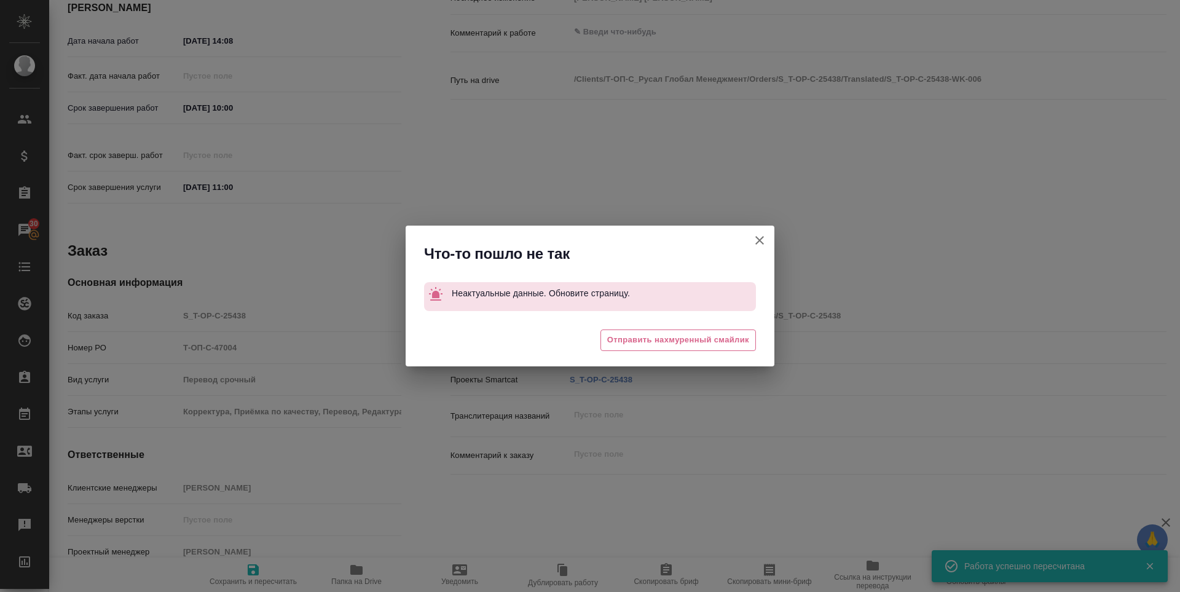
type textarea "x"
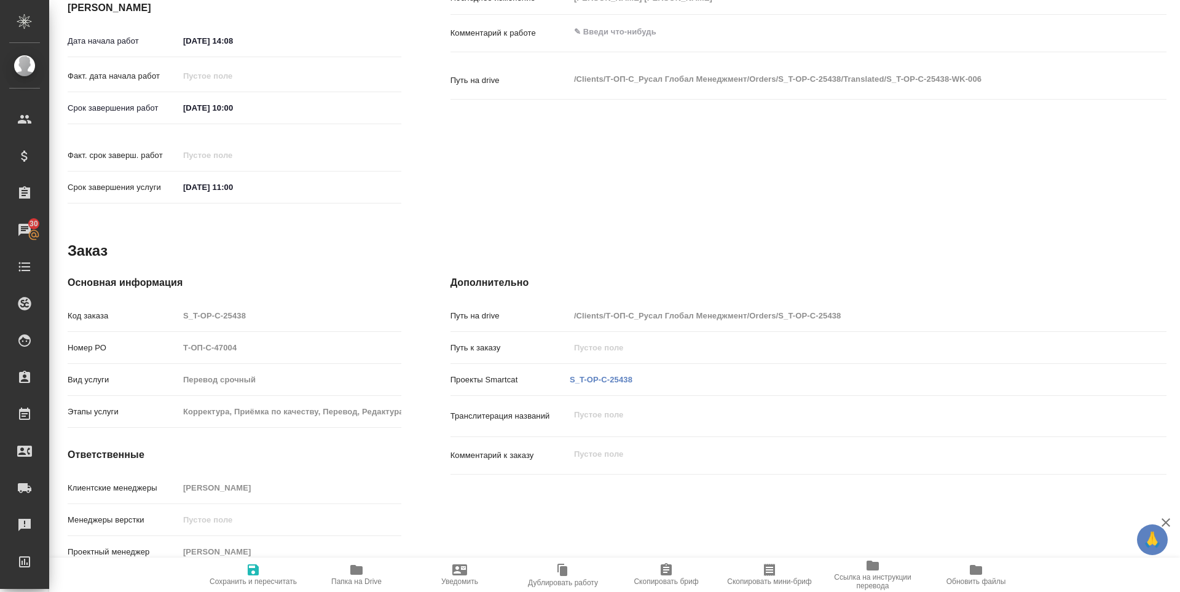
type textarea "x"
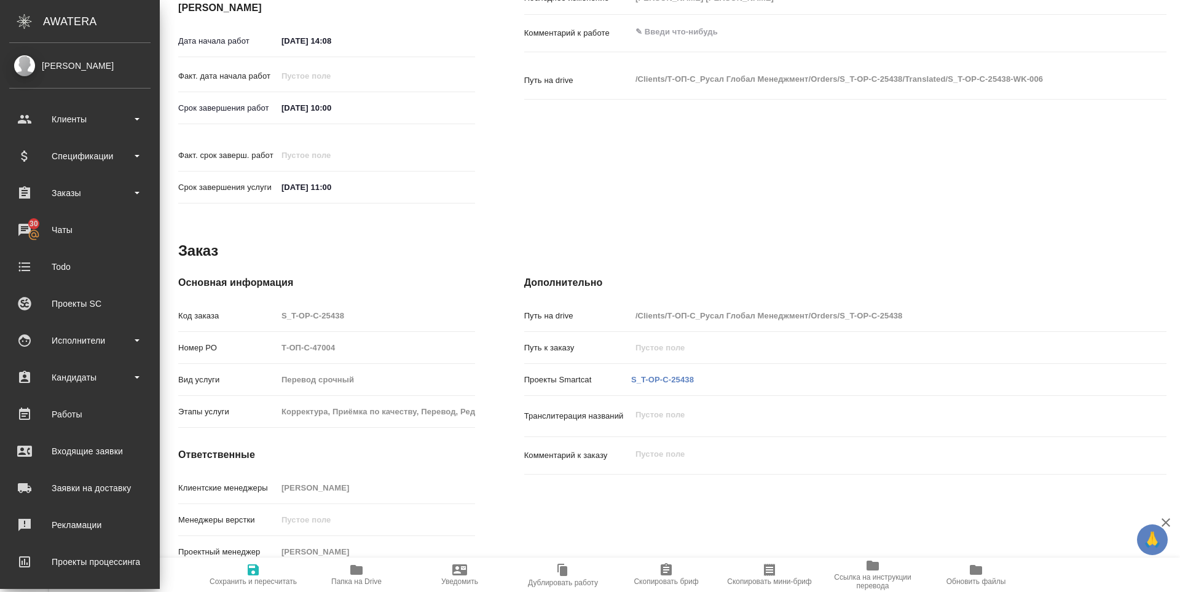
scroll to position [0, 0]
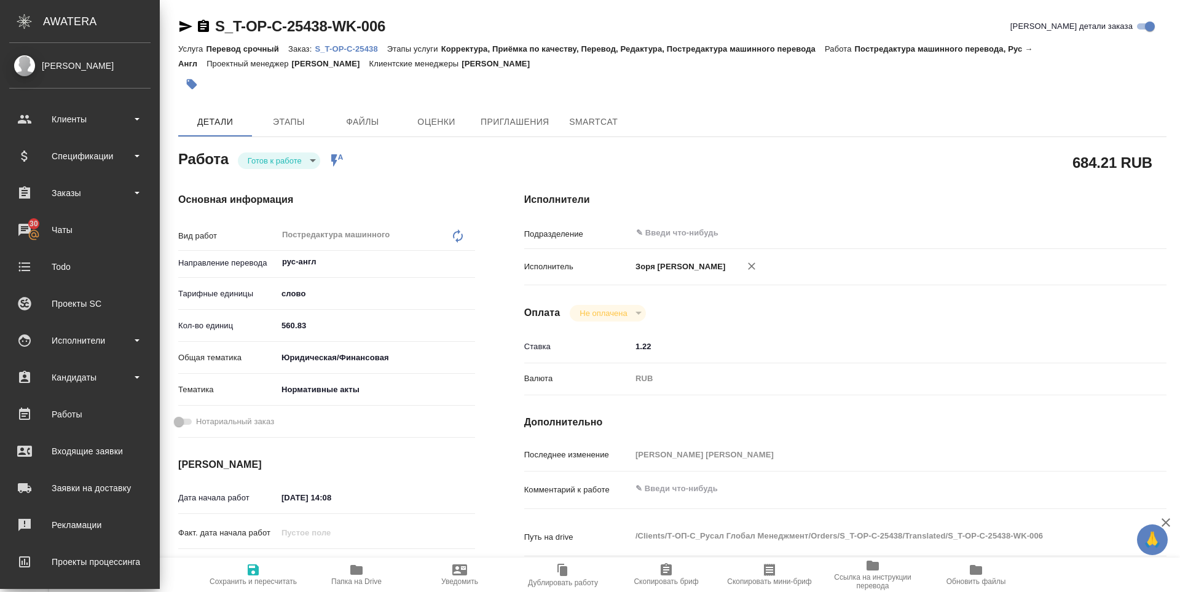
click at [360, 575] on icon "button" at bounding box center [356, 569] width 15 height 15
click at [289, 165] on body "🙏 .cls-1 fill:#fff; AWATERA Zoria Tatiana Клиенты Спецификации Заказы 30 Чаты T…" at bounding box center [590, 296] width 1180 height 592
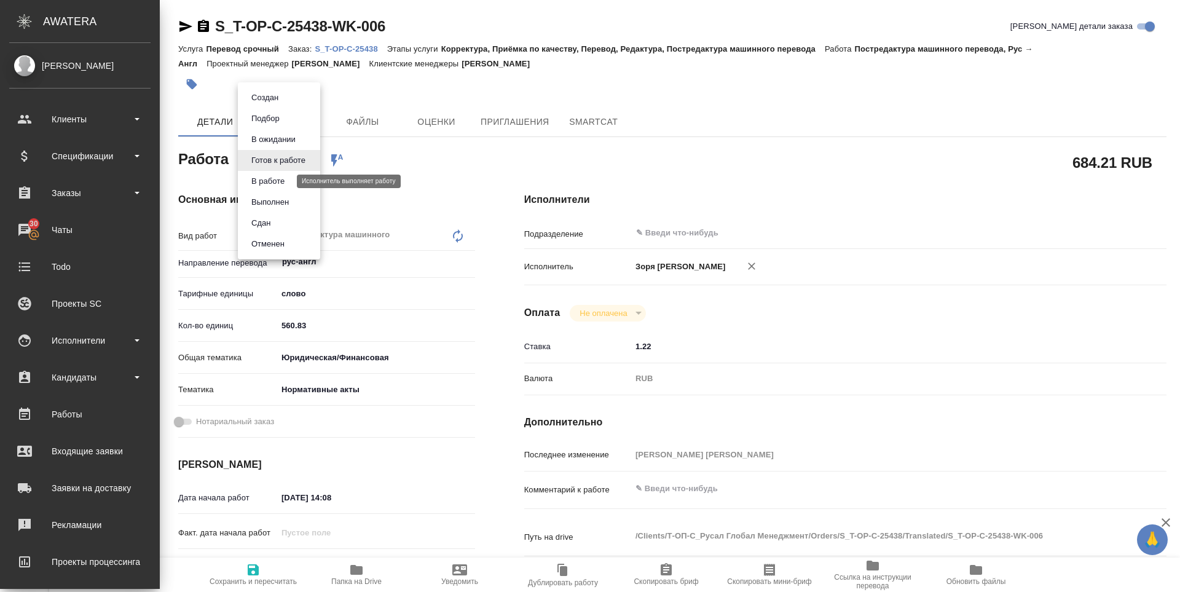
click at [278, 179] on button "В работе" at bounding box center [268, 182] width 41 height 14
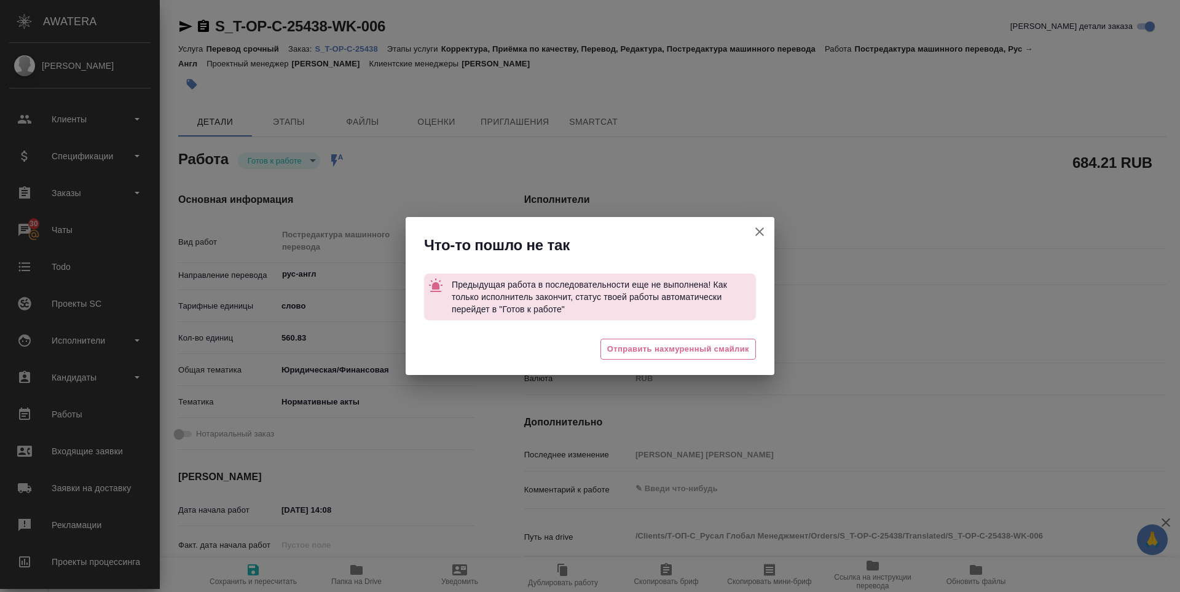
type textarea "x"
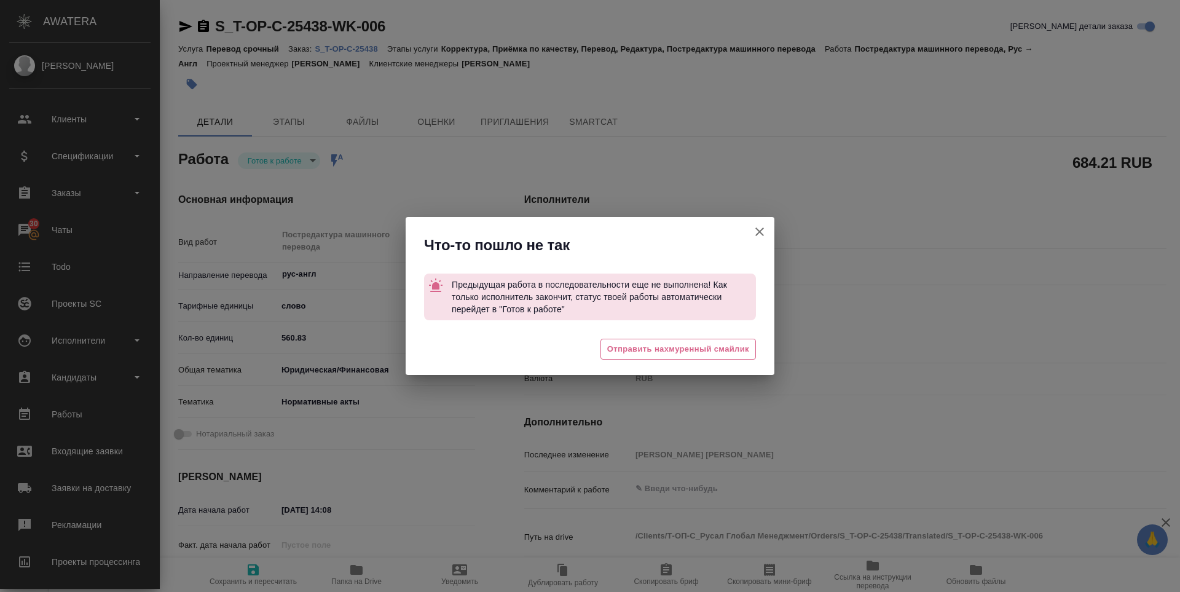
type textarea "x"
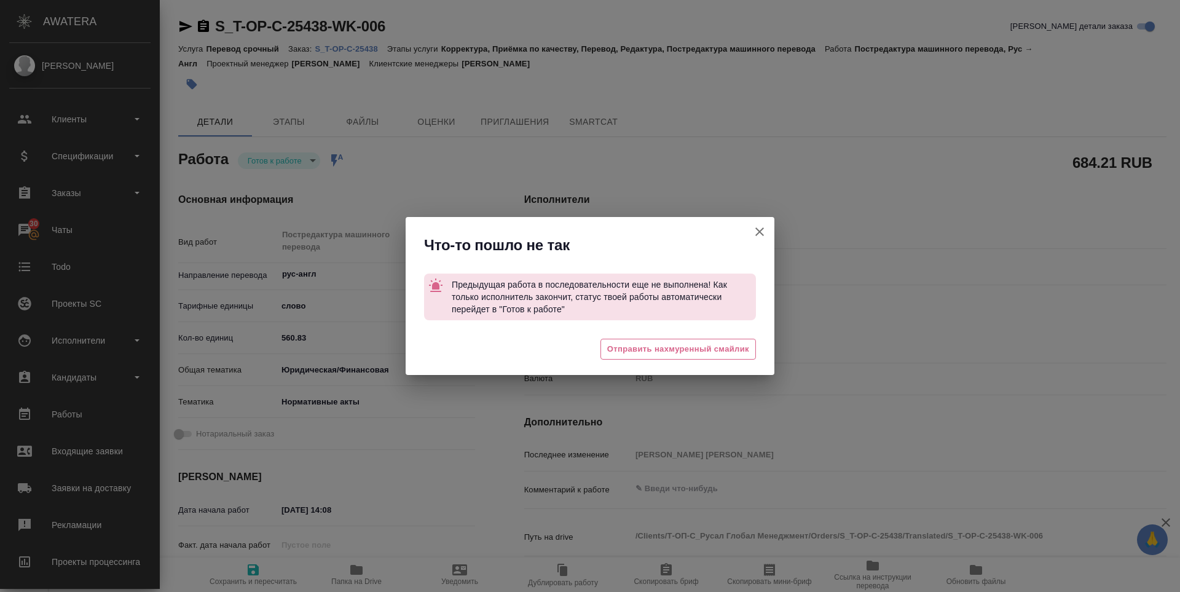
type textarea "x"
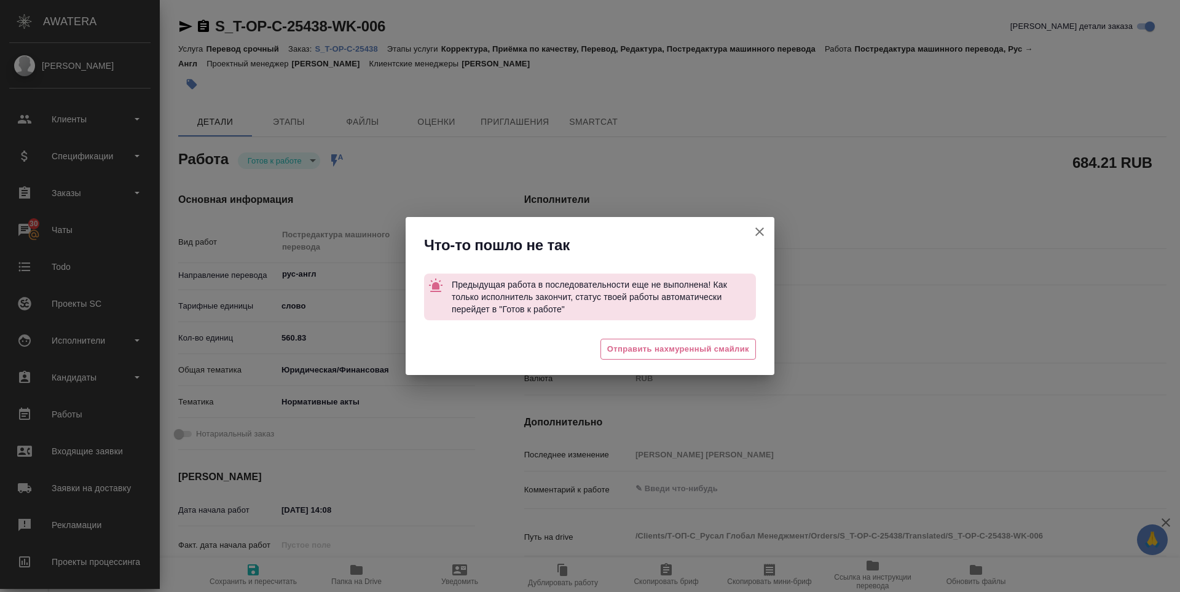
click at [763, 227] on icon "button" at bounding box center [759, 231] width 15 height 15
type textarea "x"
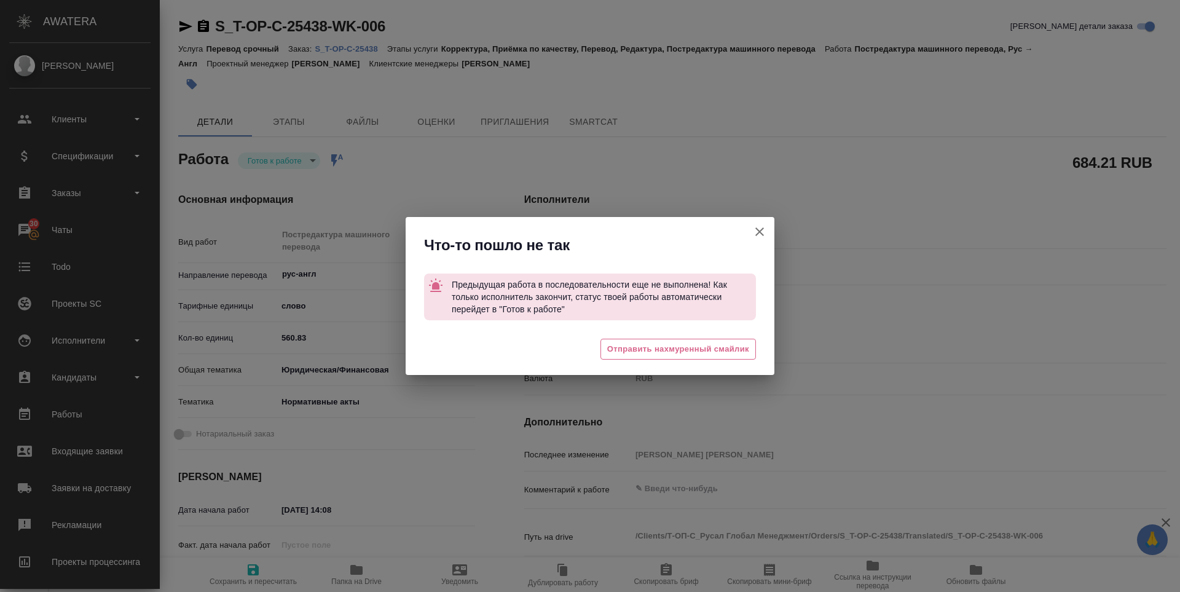
type textarea "x"
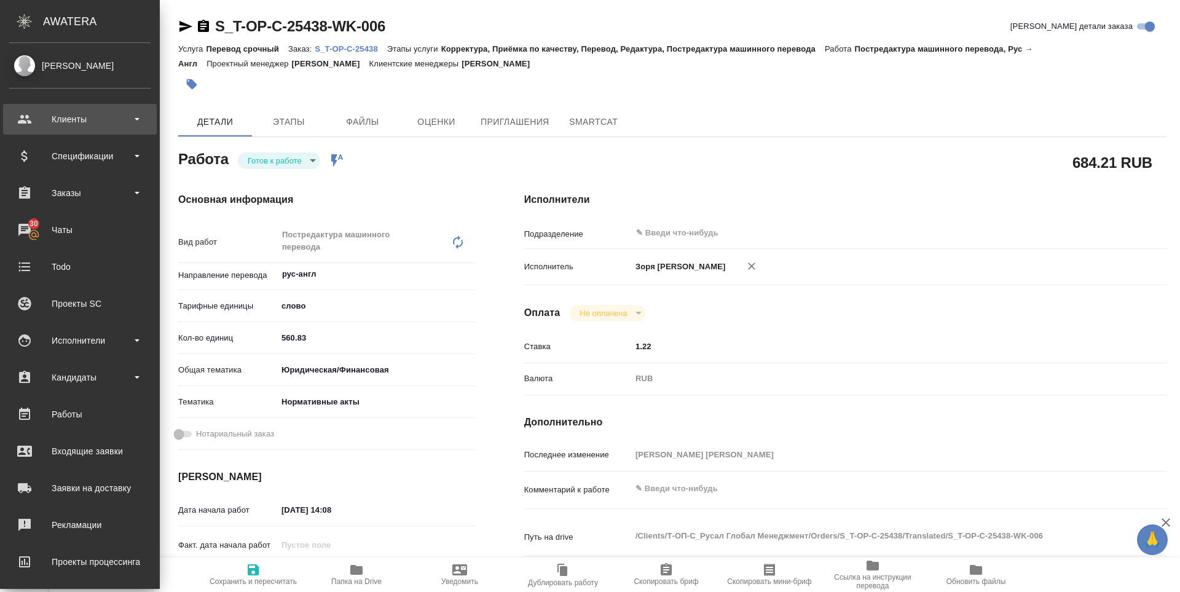
type textarea "x"
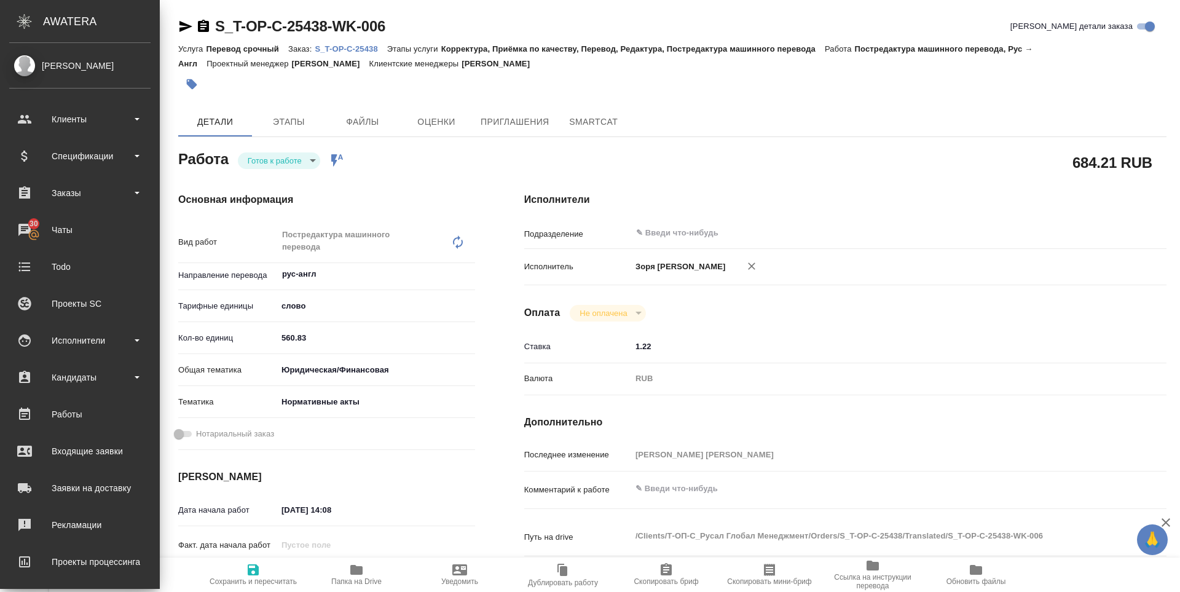
type textarea "x"
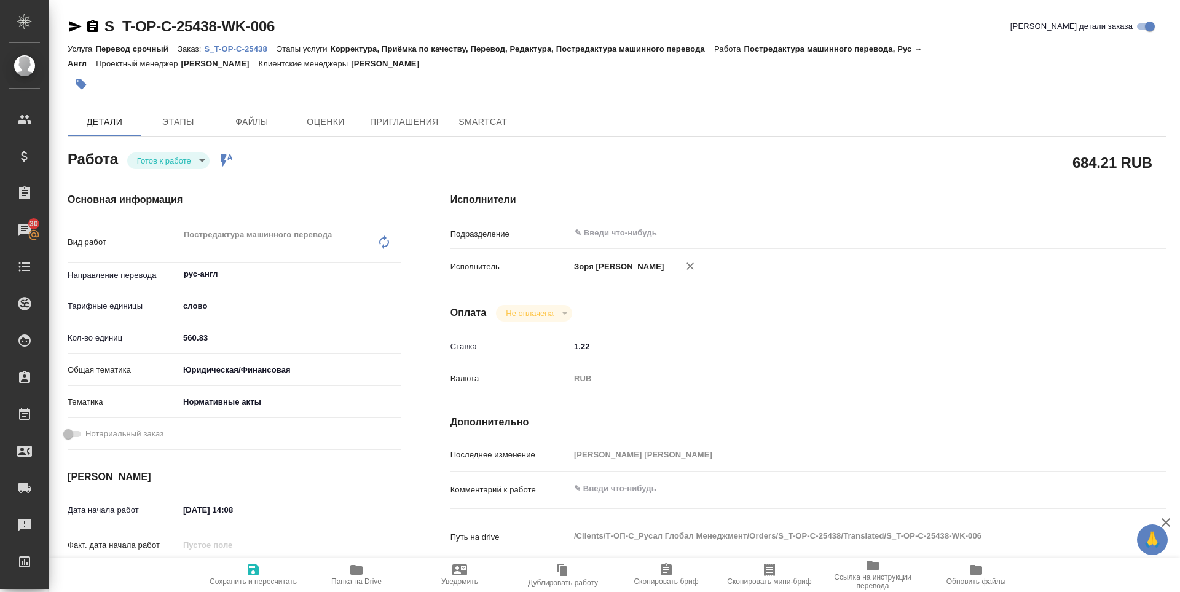
click at [79, 25] on icon "button" at bounding box center [75, 26] width 15 height 15
type textarea "x"
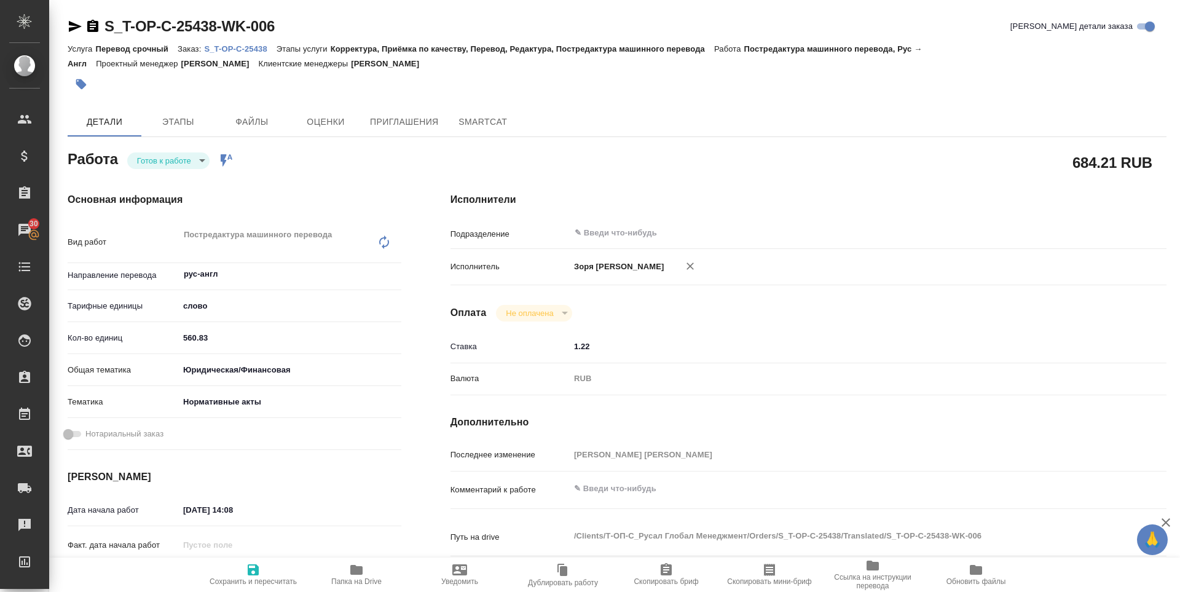
type textarea "x"
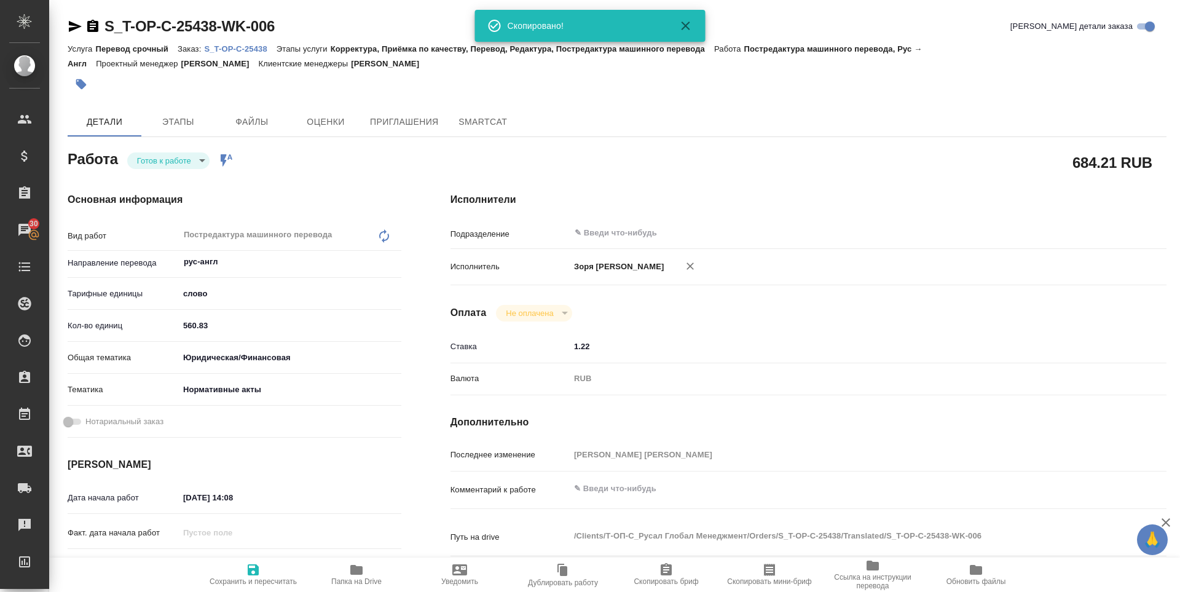
type textarea "x"
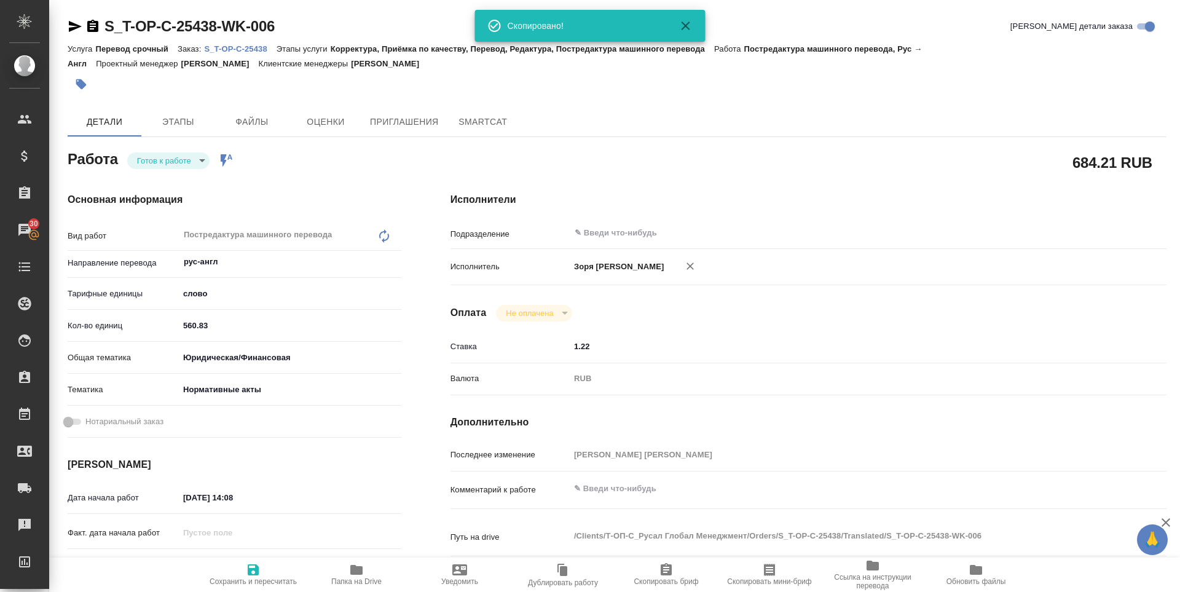
type textarea "x"
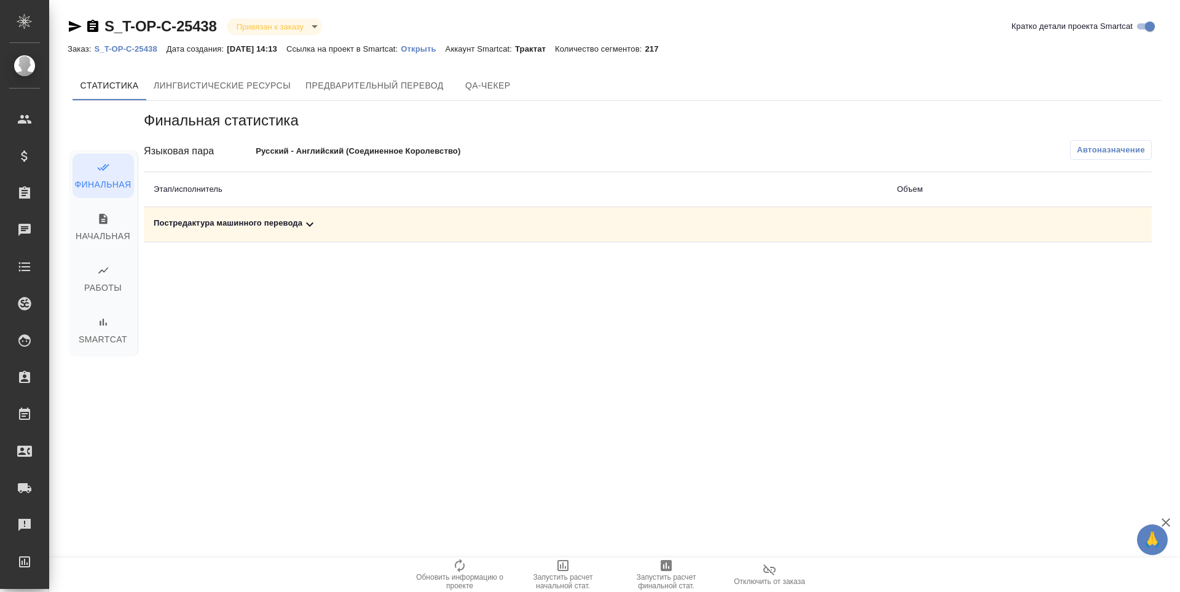
click at [237, 226] on div "Постредактура машинного перевода" at bounding box center [515, 224] width 723 height 15
click at [642, 583] on span "Запустить расчет финальной стат." at bounding box center [666, 581] width 89 height 17
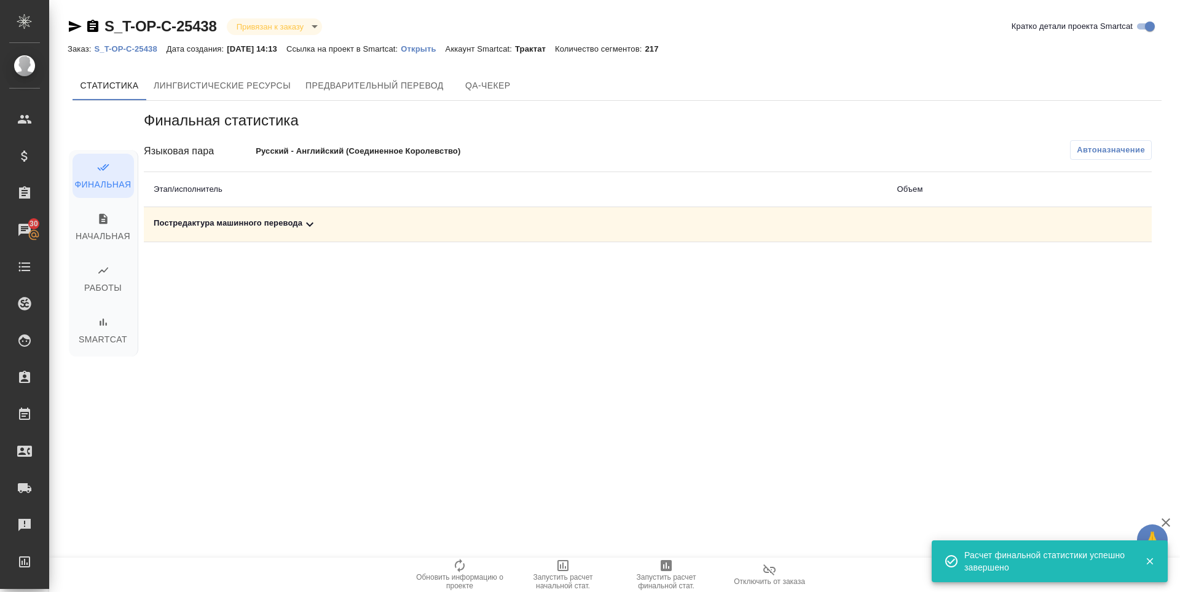
drag, startPoint x: 238, startPoint y: 229, endPoint x: 291, endPoint y: 235, distance: 53.2
click at [238, 229] on div "Постредактура машинного перевода" at bounding box center [515, 224] width 723 height 15
click at [1098, 270] on icon "button" at bounding box center [1098, 267] width 12 height 11
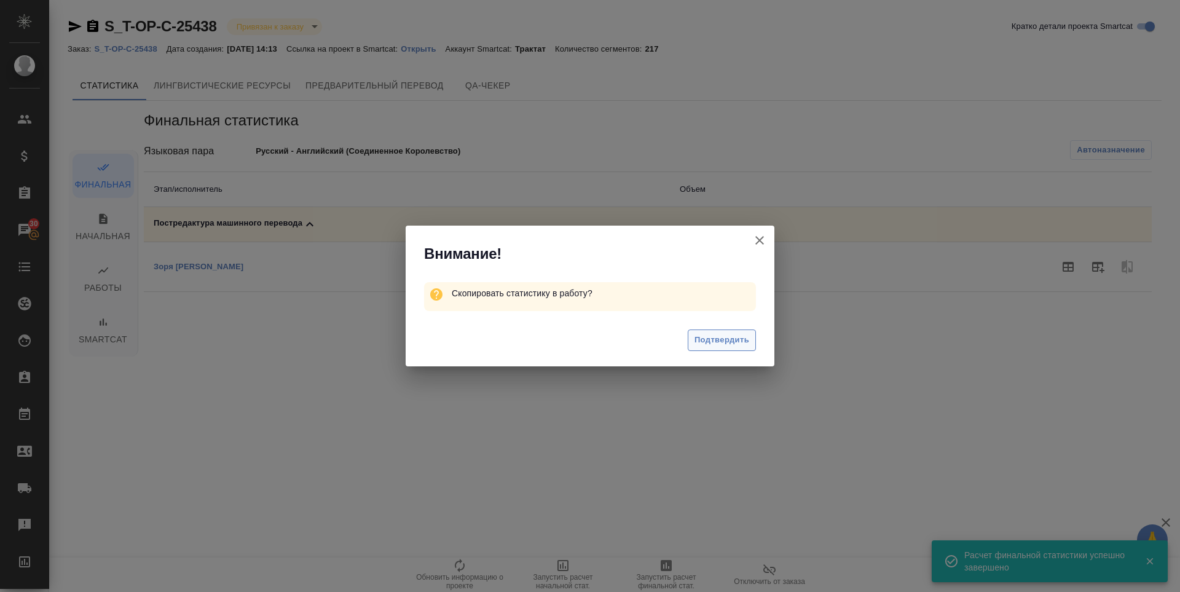
click at [715, 344] on span "Подтвердить" at bounding box center [721, 340] width 55 height 14
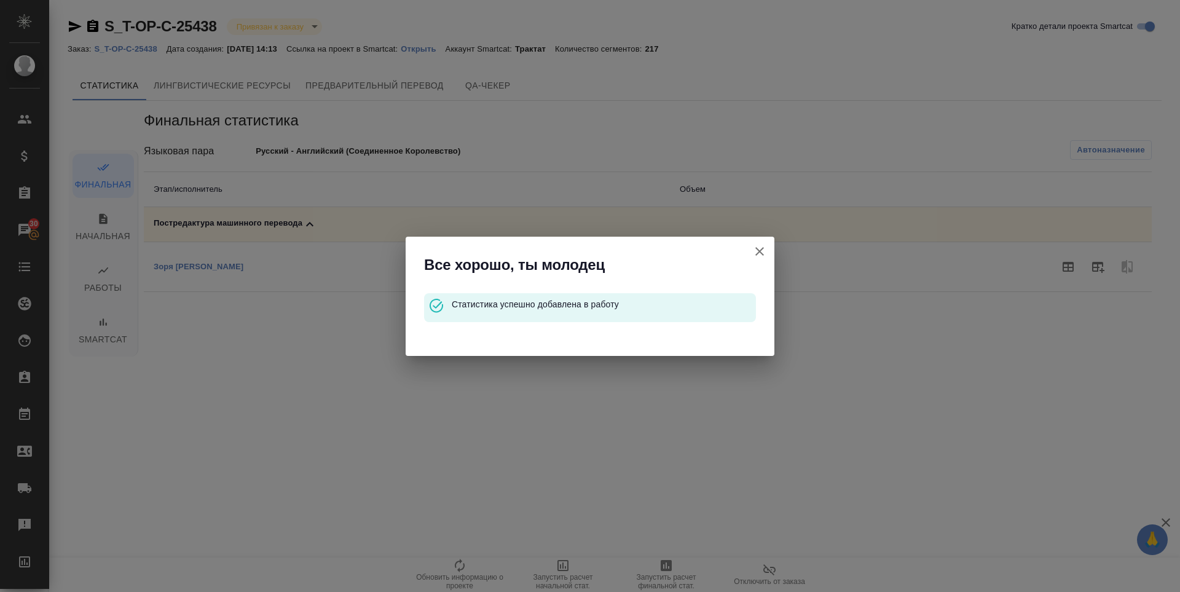
click at [751, 250] on button "Кратко детали проекта Smartcat" at bounding box center [760, 252] width 30 height 30
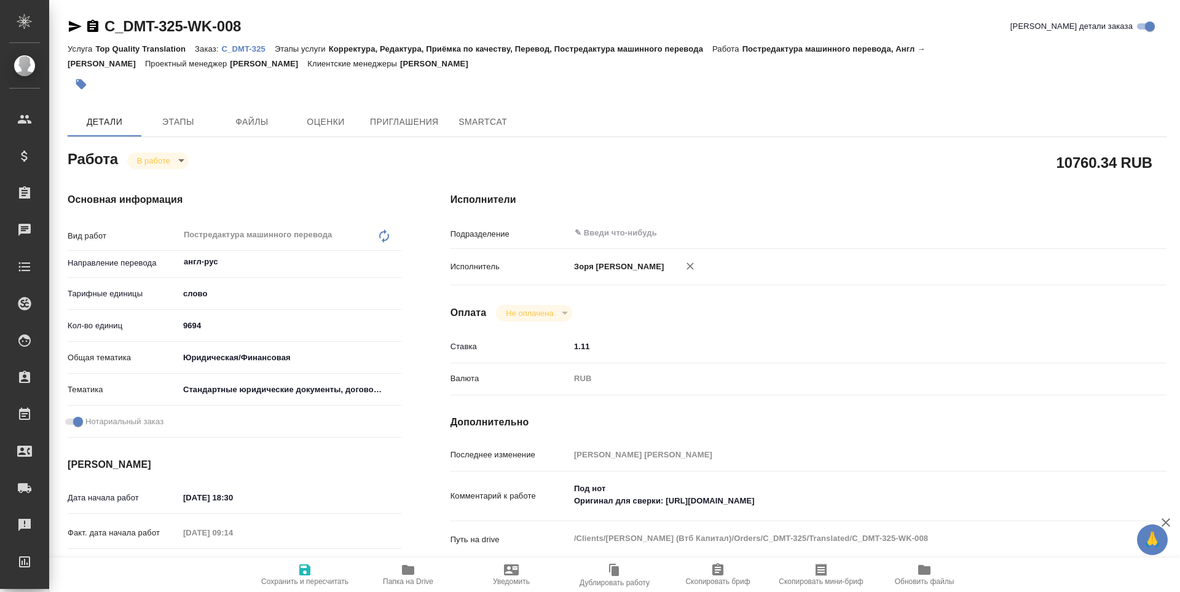
click at [388, 576] on span "Папка на Drive" at bounding box center [408, 573] width 89 height 23
